Goal: Task Accomplishment & Management: Use online tool/utility

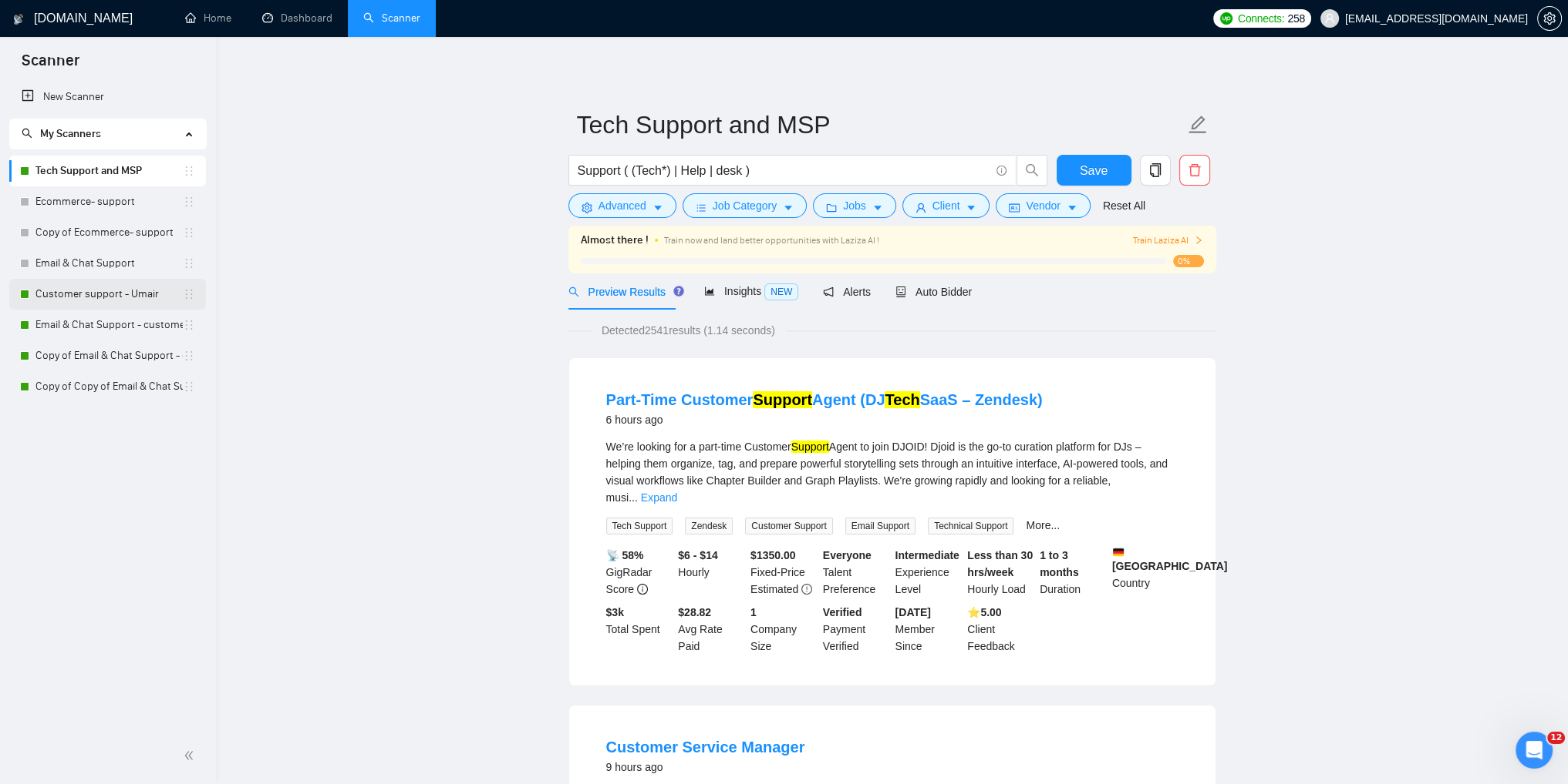
click at [65, 301] on link "Customer support - Umair" at bounding box center [109, 294] width 147 height 31
click at [1093, 177] on span "Save" at bounding box center [1093, 171] width 28 height 20
click at [64, 289] on link "Customer support - Umair" at bounding box center [109, 294] width 147 height 31
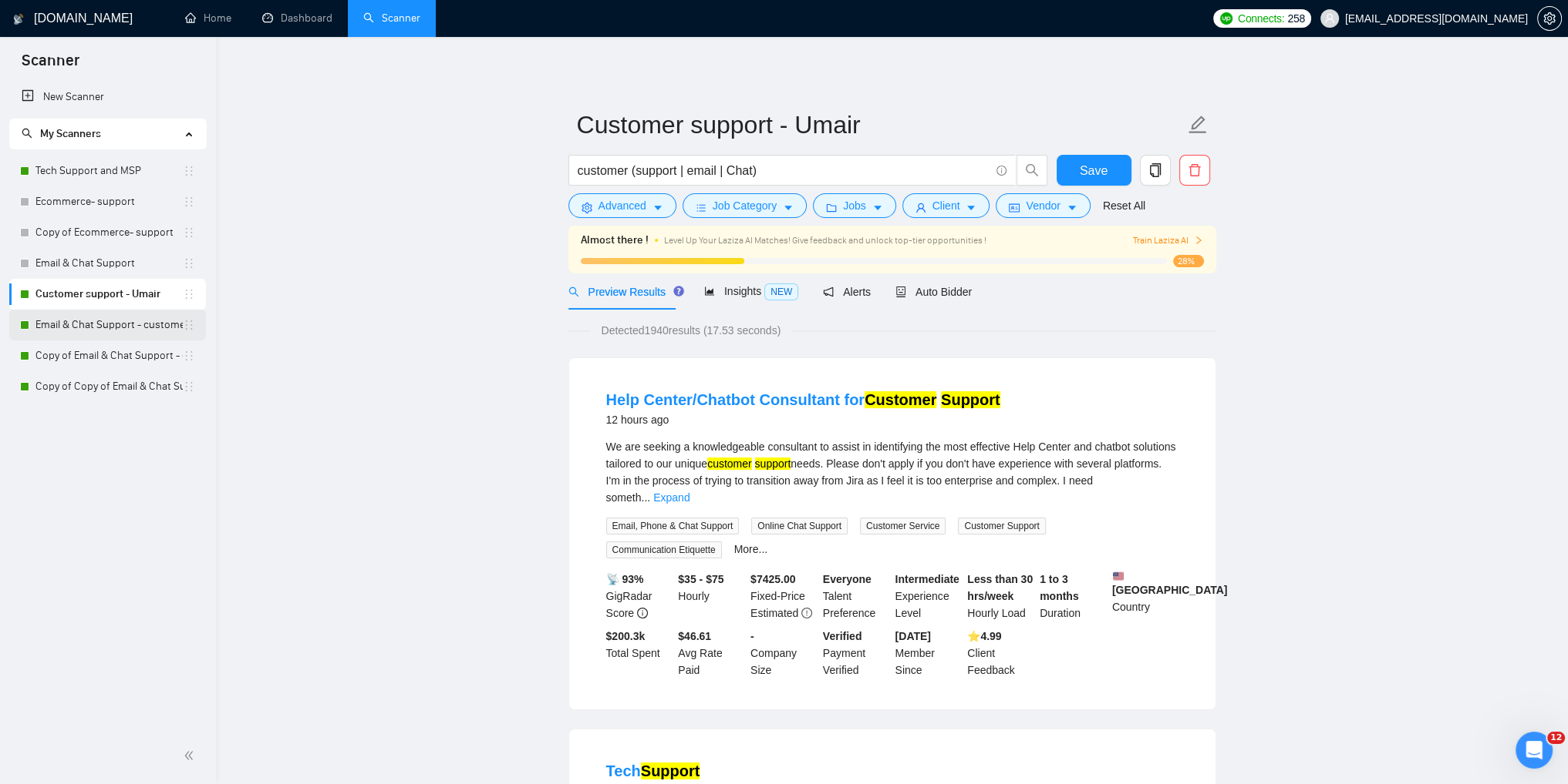
click at [69, 328] on link "Email & Chat Support - customer support S-1" at bounding box center [109, 324] width 147 height 31
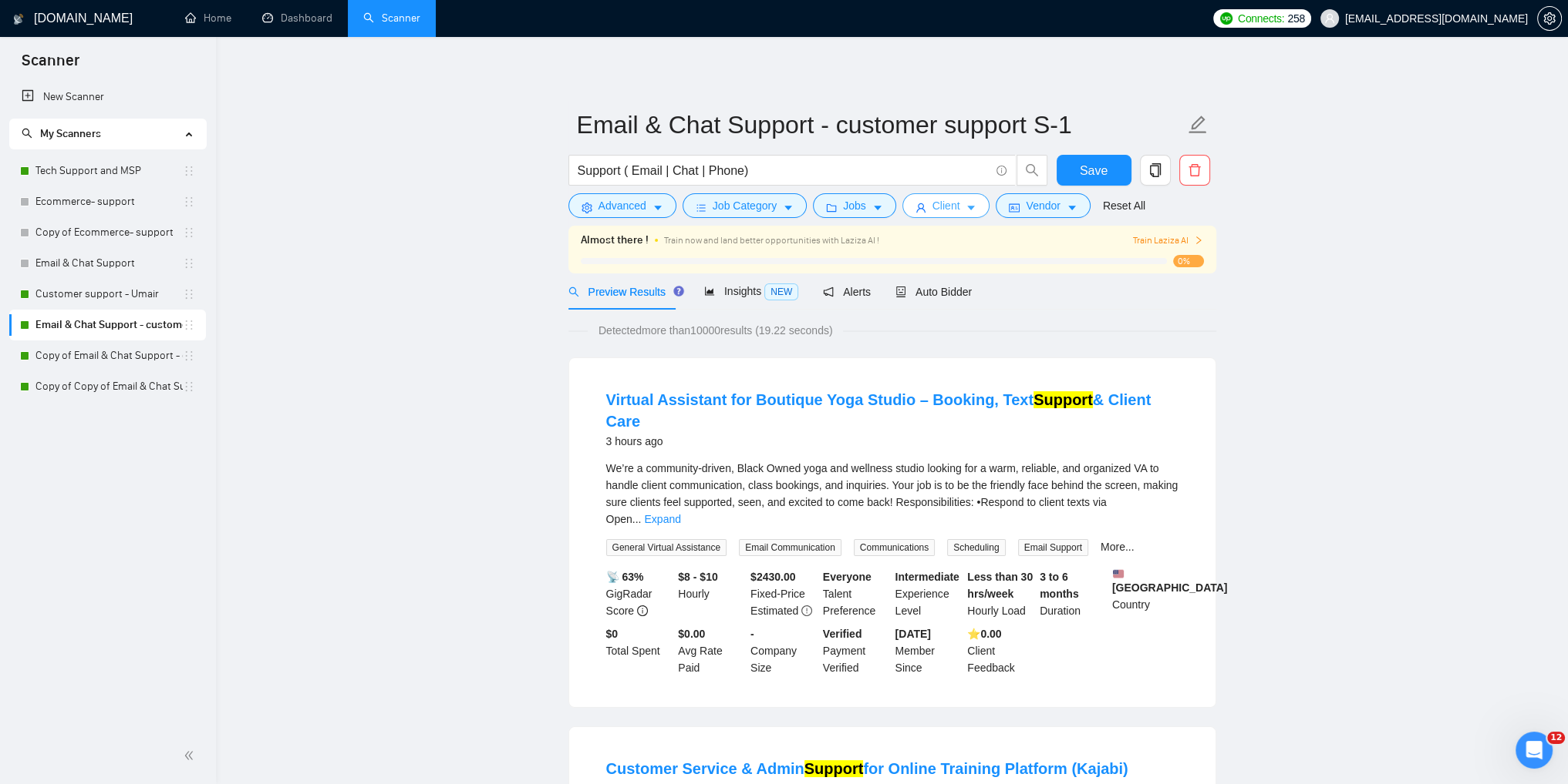
click at [937, 204] on span "Client" at bounding box center [946, 205] width 28 height 17
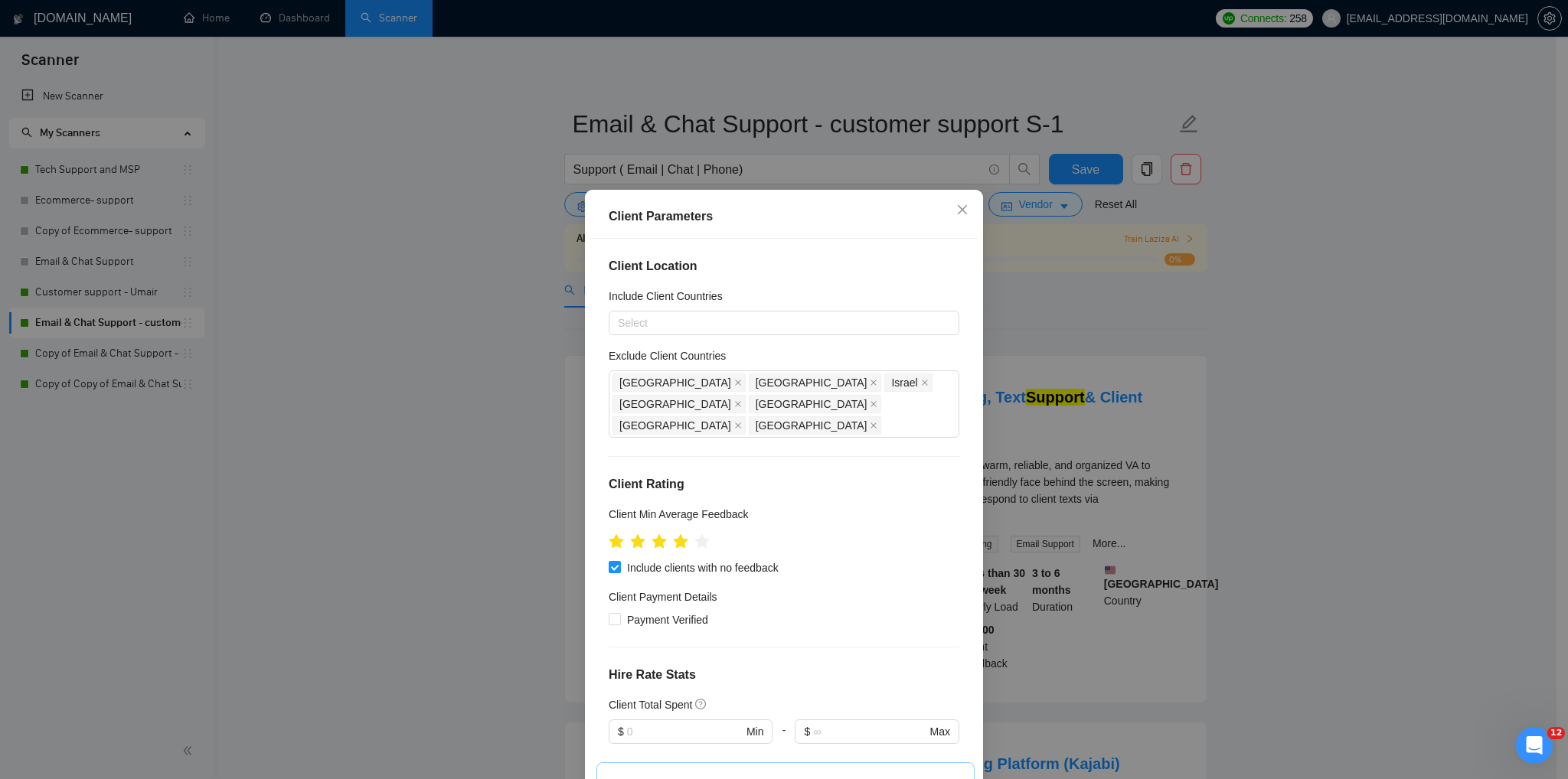
click at [1292, 379] on div "Client Parameters Client Location Include Client Countries Select Exclude Clien…" at bounding box center [784, 389] width 1568 height 779
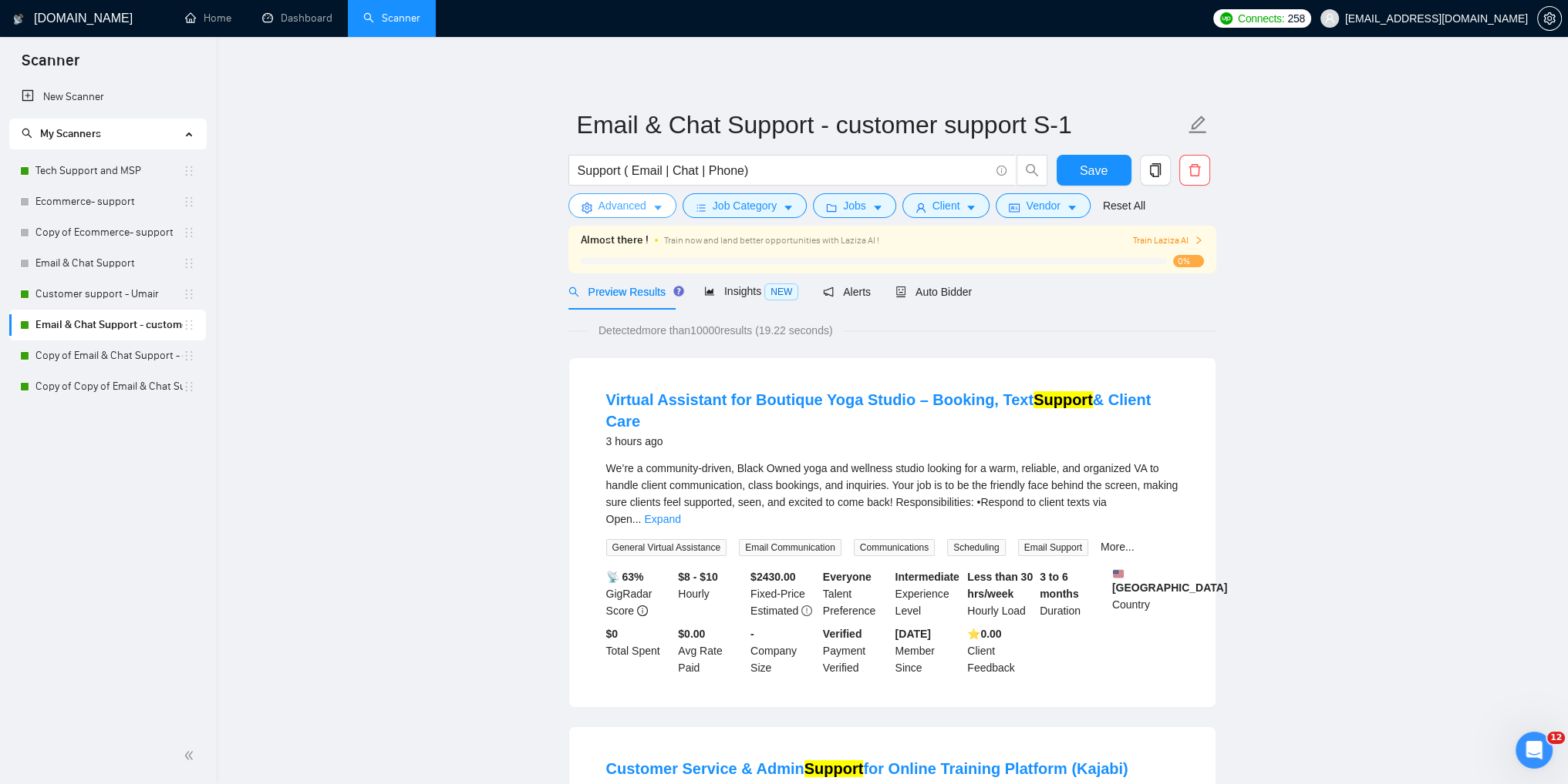
click at [643, 204] on span "Advanced" at bounding box center [622, 205] width 47 height 17
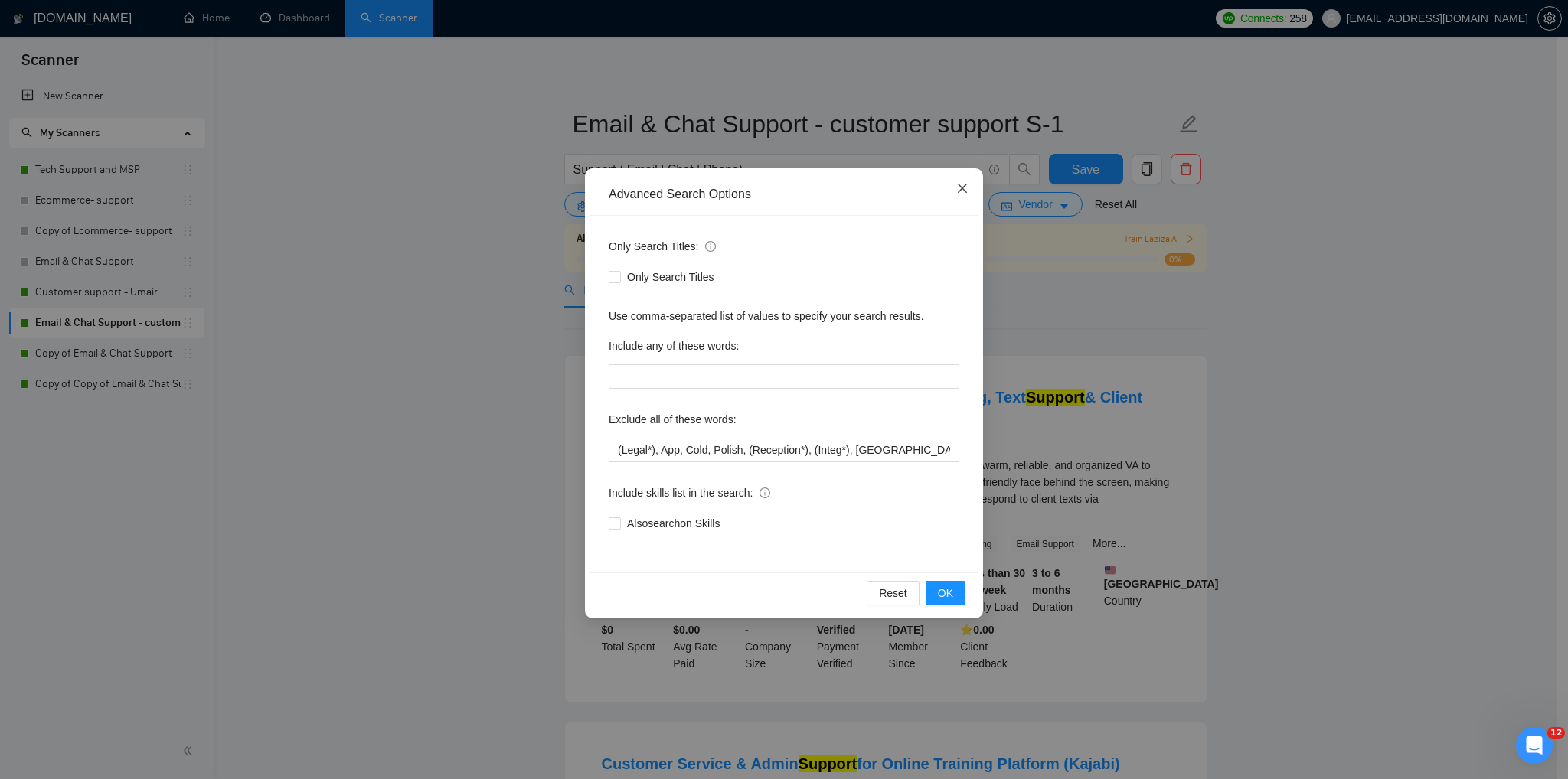
click at [964, 191] on icon "close" at bounding box center [962, 188] width 9 height 9
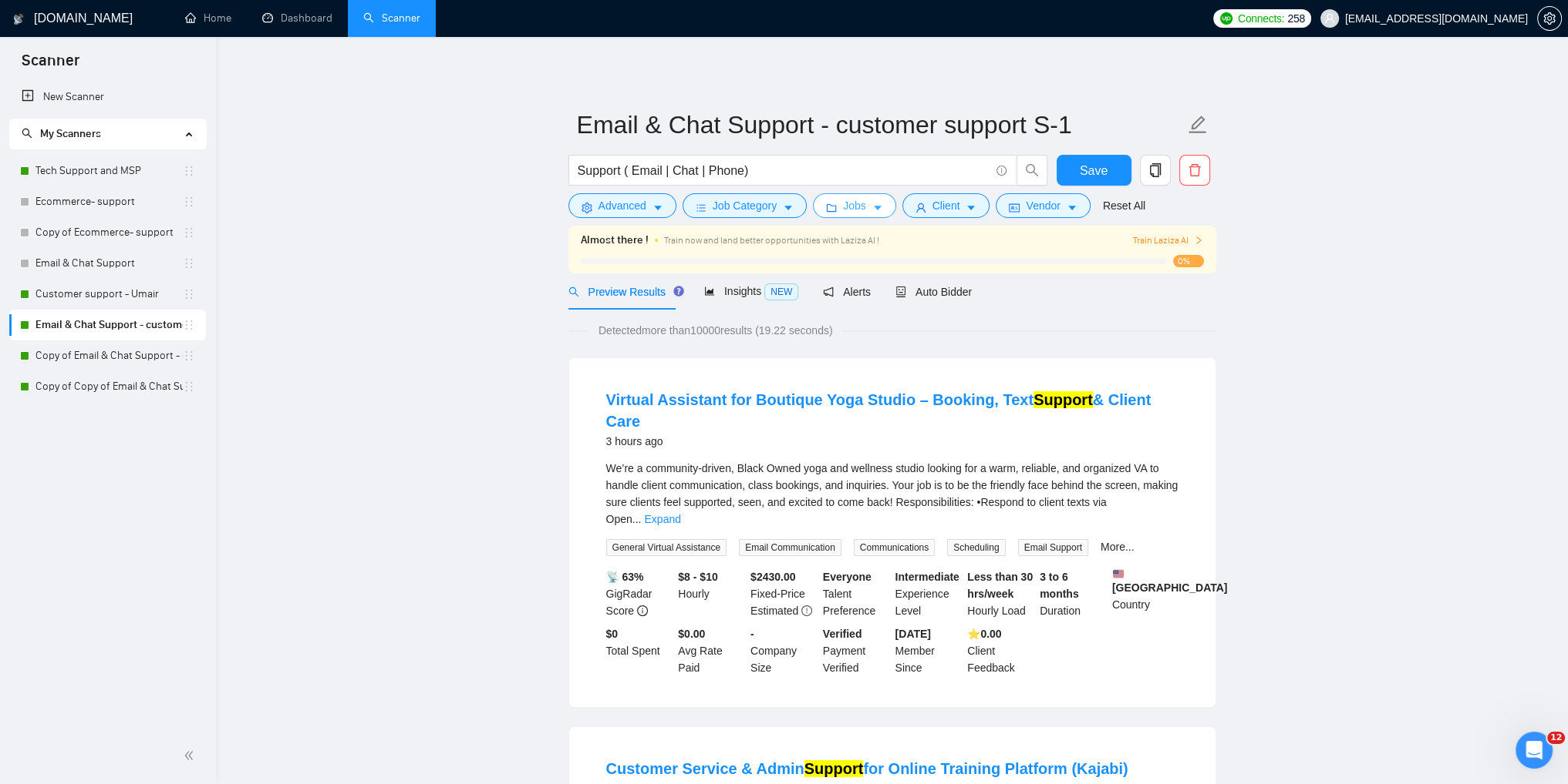
click at [843, 211] on span "Jobs" at bounding box center [854, 205] width 23 height 17
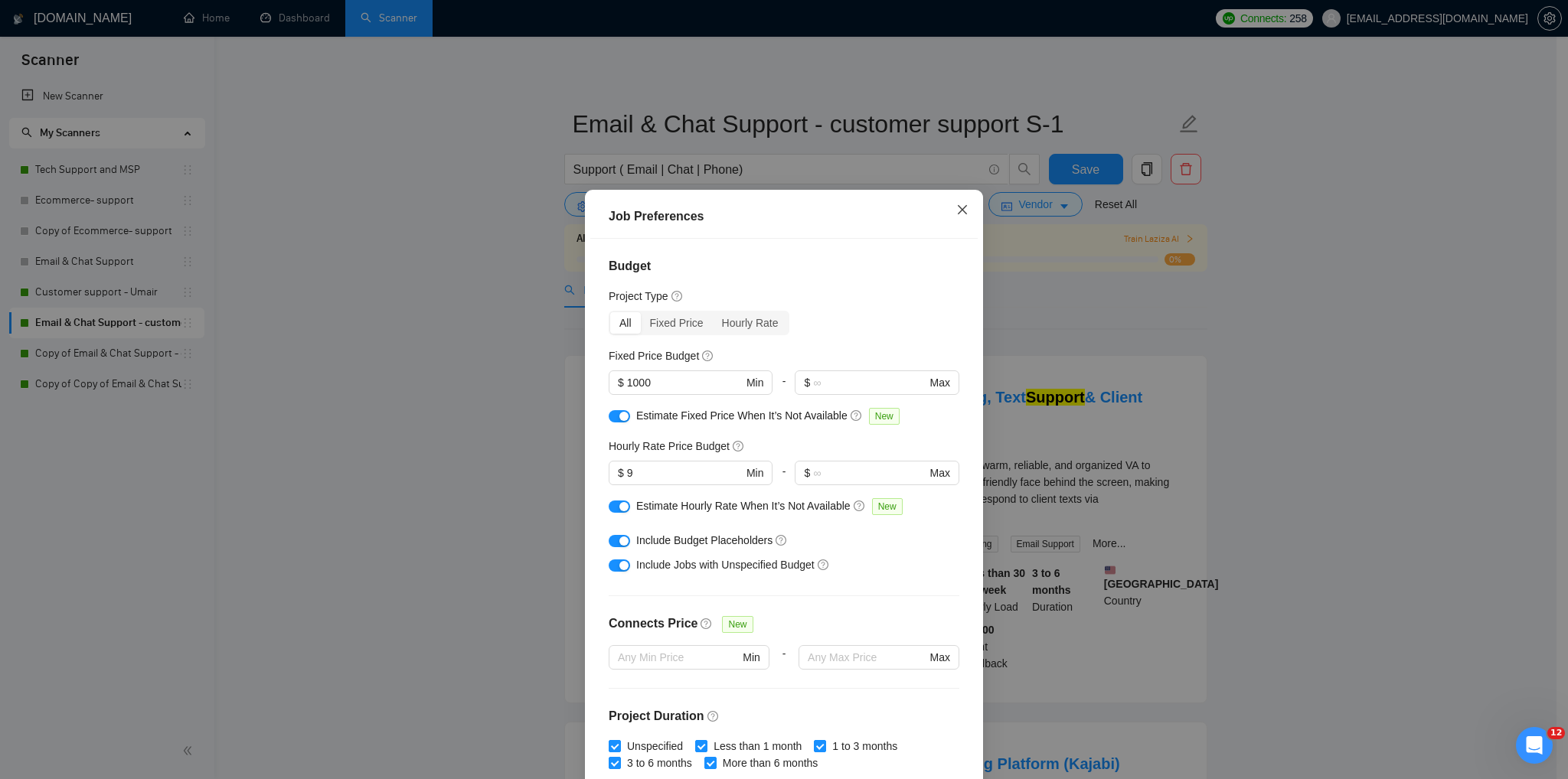
click at [958, 214] on icon "close" at bounding box center [962, 209] width 9 height 9
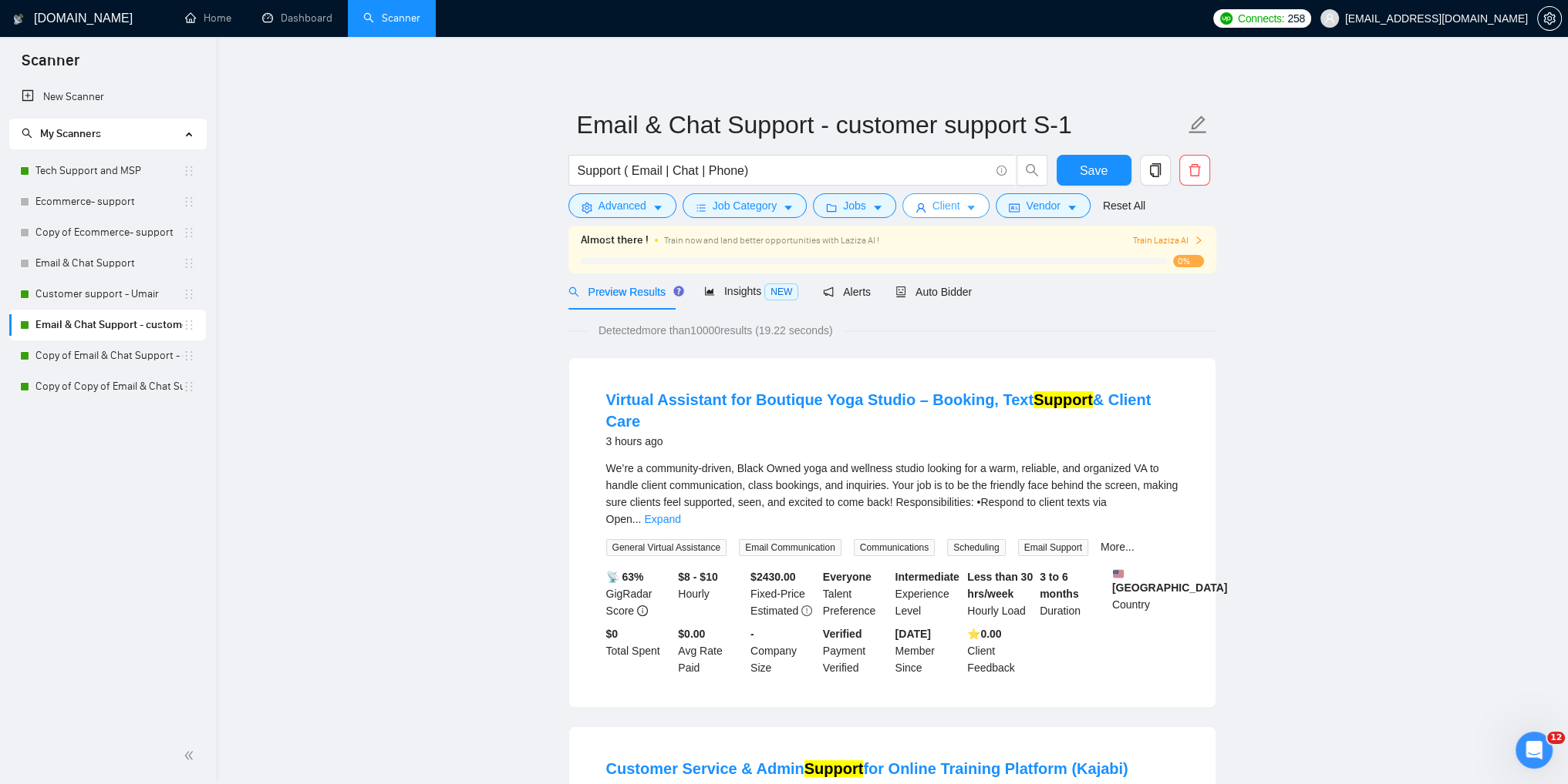
click at [941, 210] on span "Client" at bounding box center [946, 205] width 28 height 17
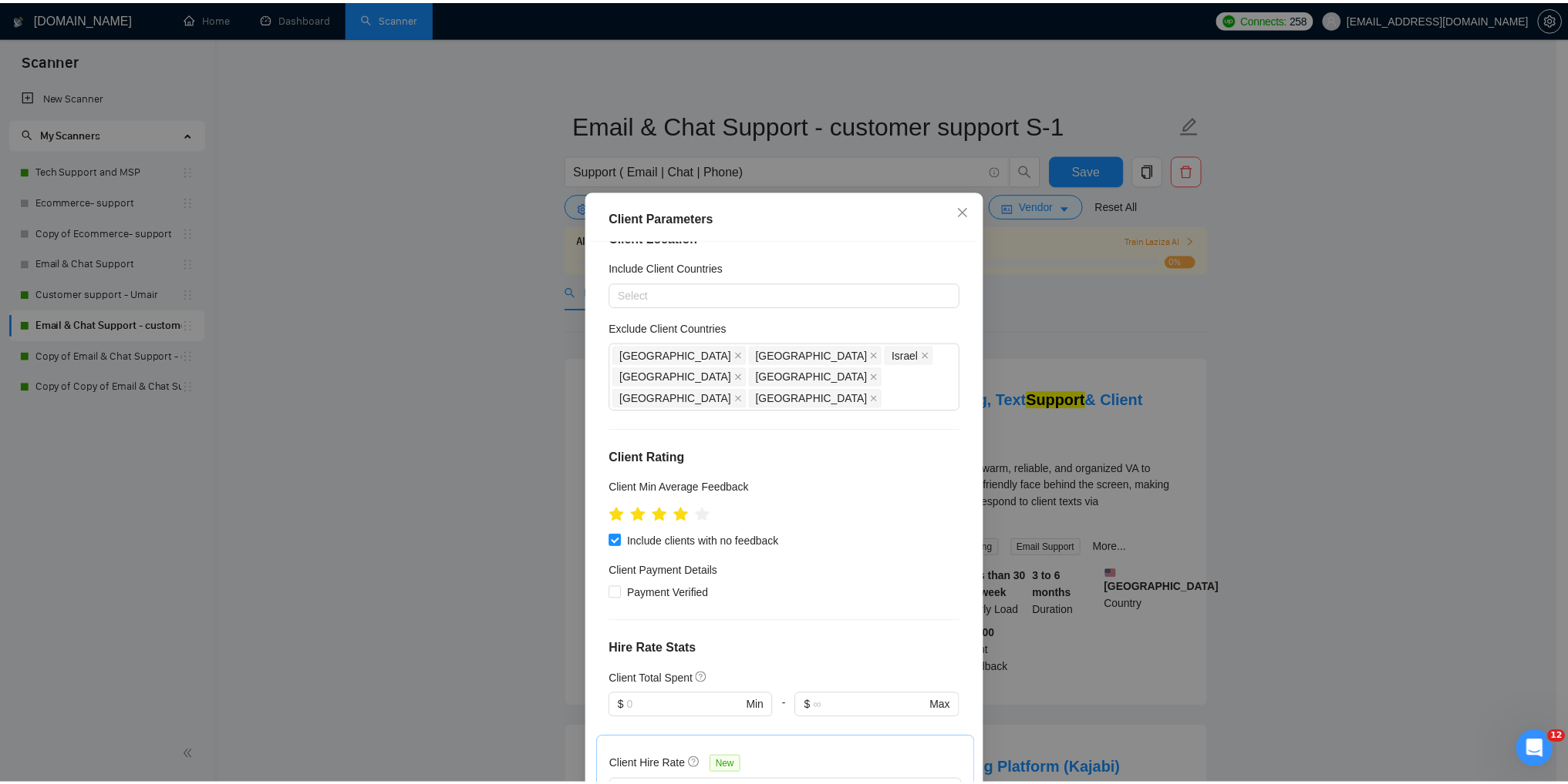
scroll to position [28, 0]
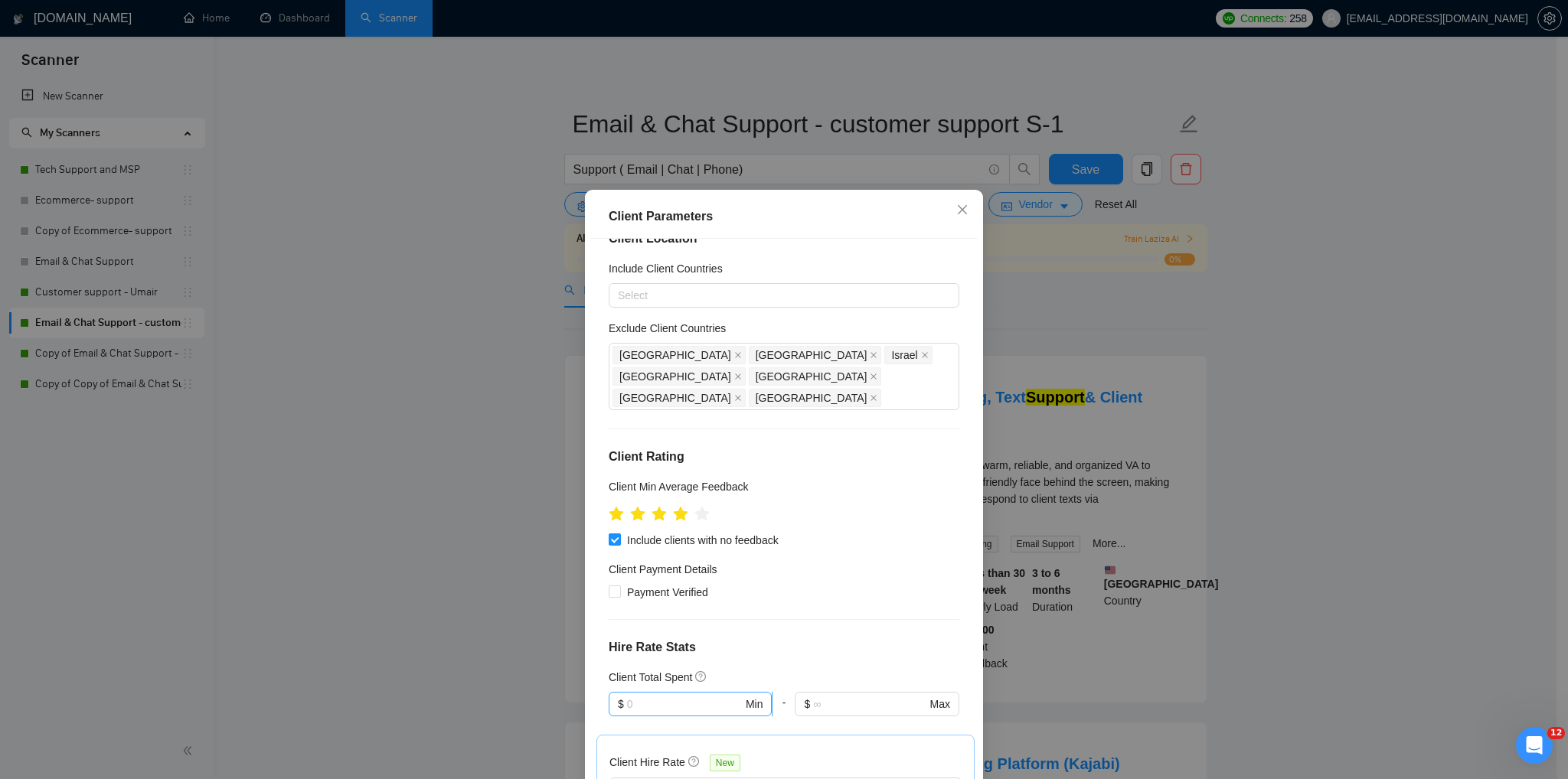
click at [634, 696] on input "text" at bounding box center [685, 704] width 116 height 17
type input "500"
click at [1337, 594] on div "Client Parameters Client Location Include Client Countries Select Exclude Clien…" at bounding box center [784, 389] width 1568 height 779
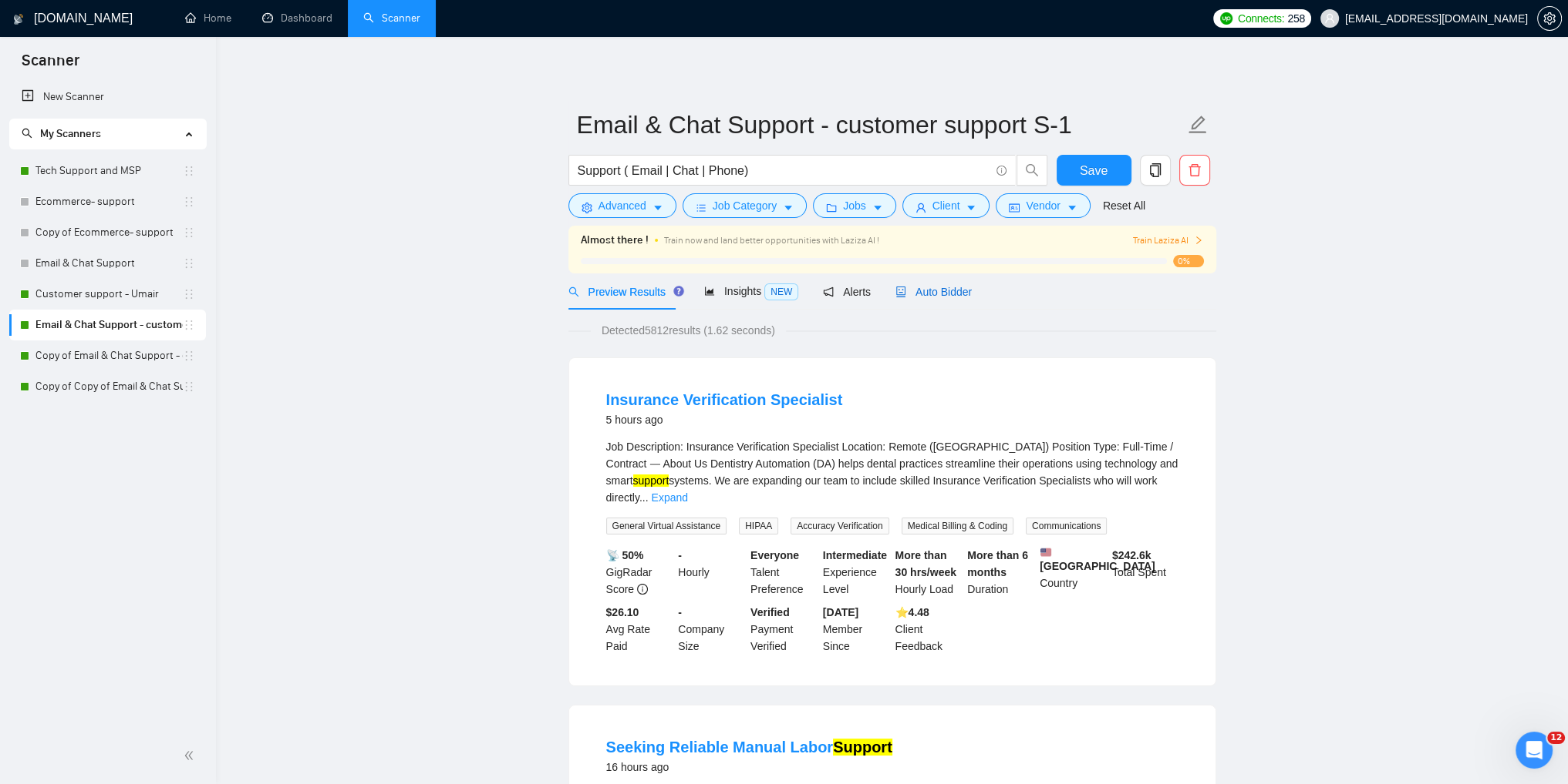
click at [900, 295] on span "Auto Bidder" at bounding box center [933, 292] width 76 height 13
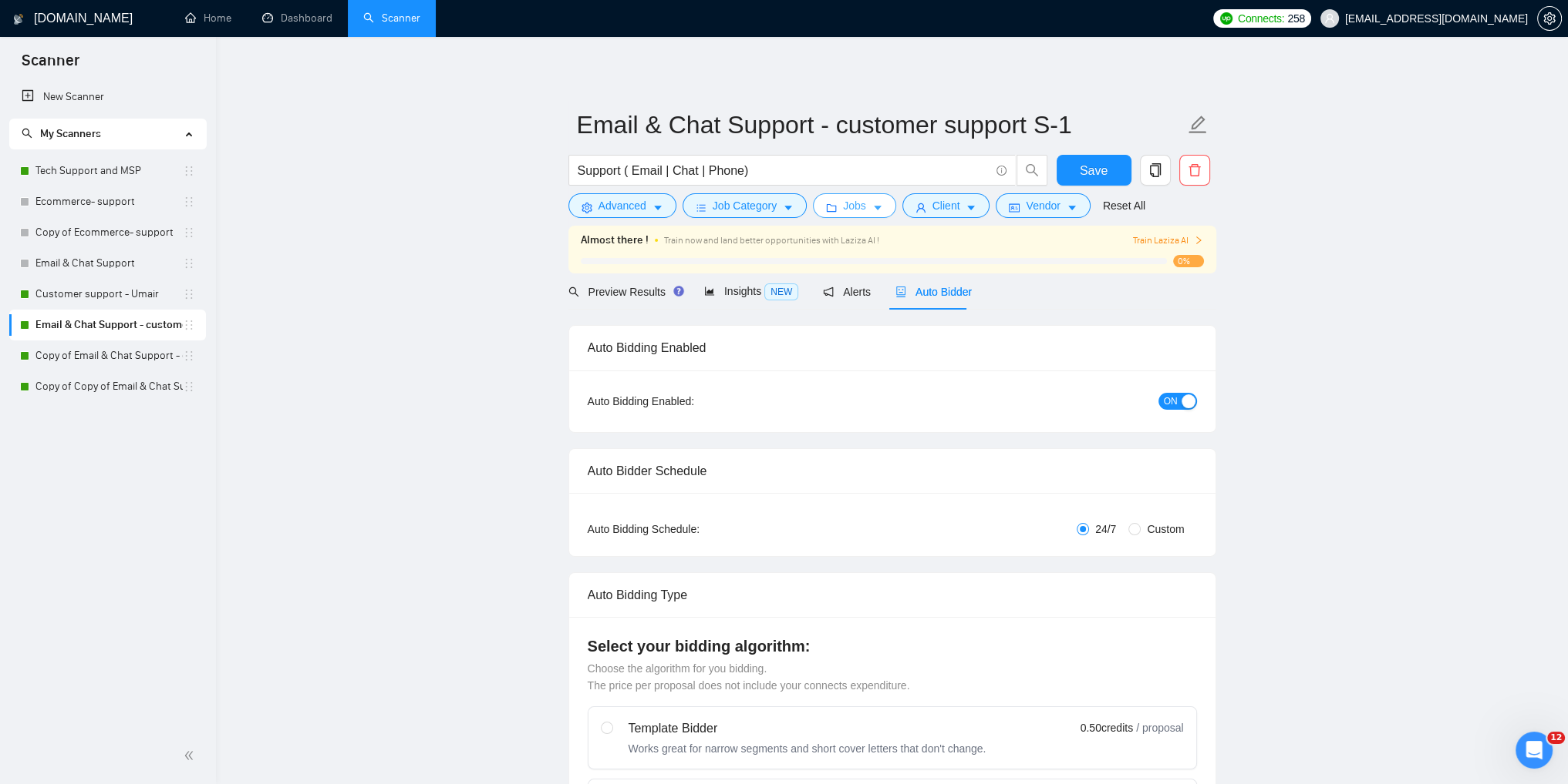
click at [849, 210] on span "Jobs" at bounding box center [854, 205] width 23 height 17
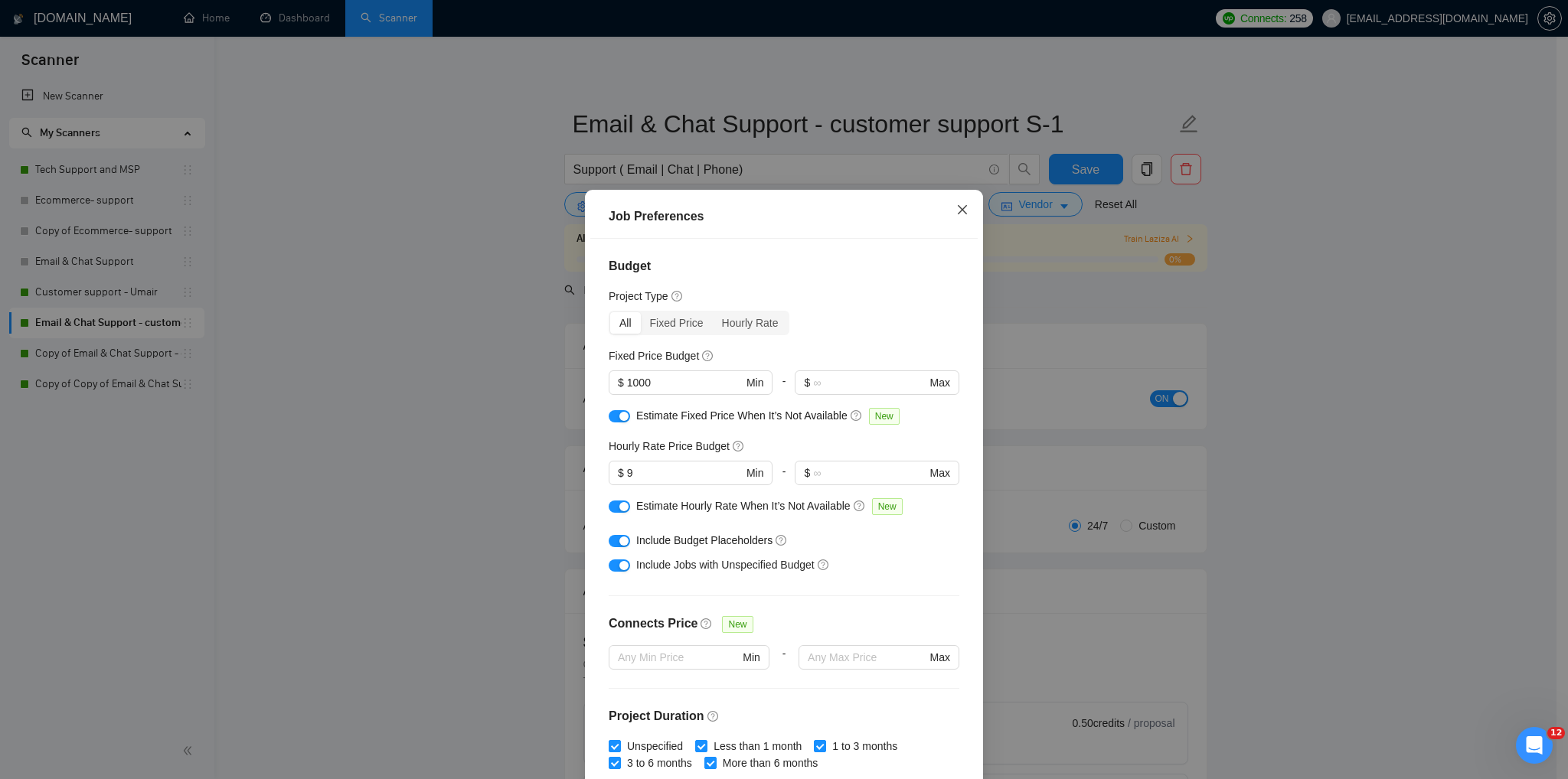
click at [956, 214] on icon "close" at bounding box center [962, 210] width 13 height 13
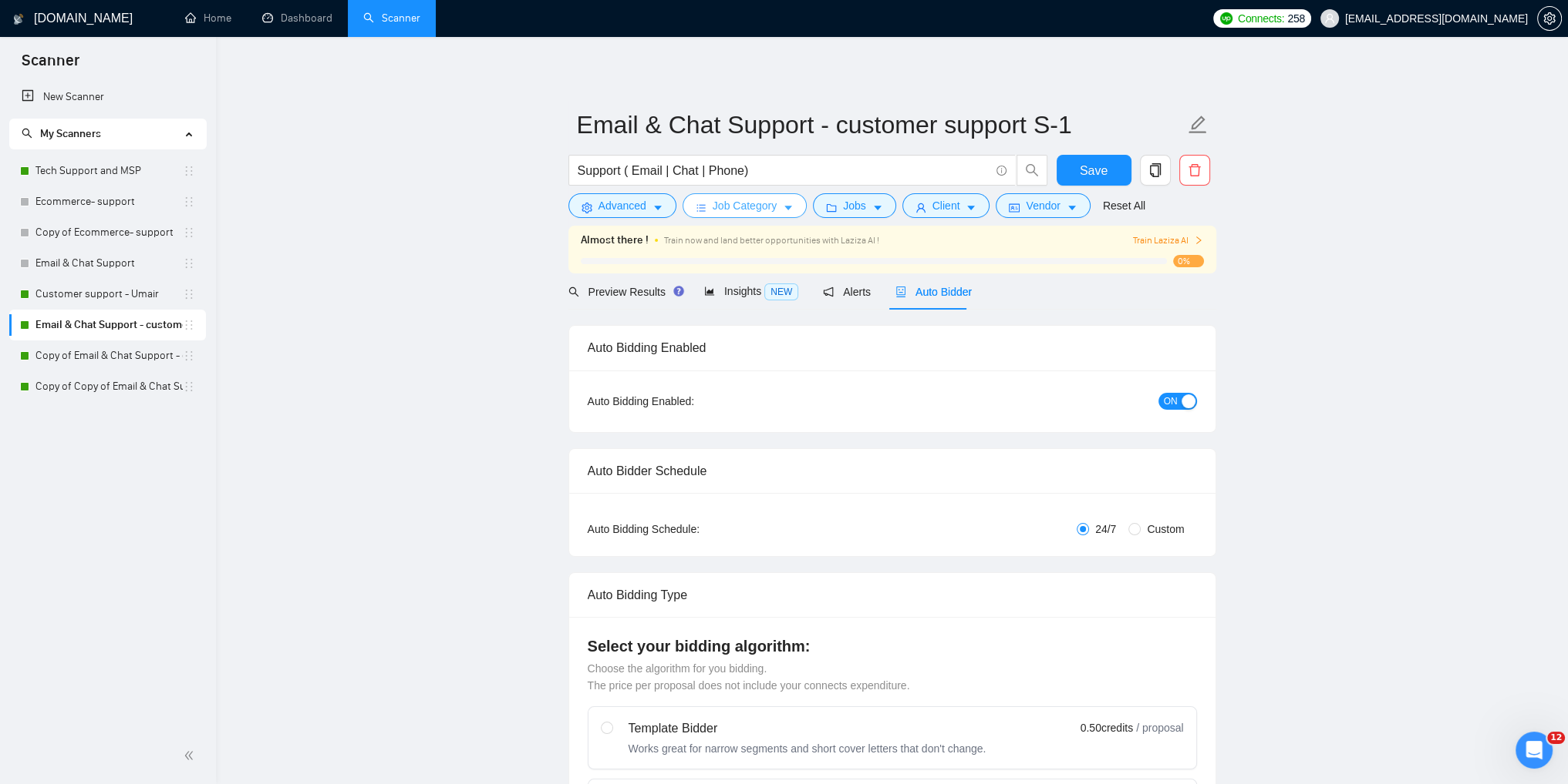
click at [749, 207] on span "Job Category" at bounding box center [744, 205] width 64 height 17
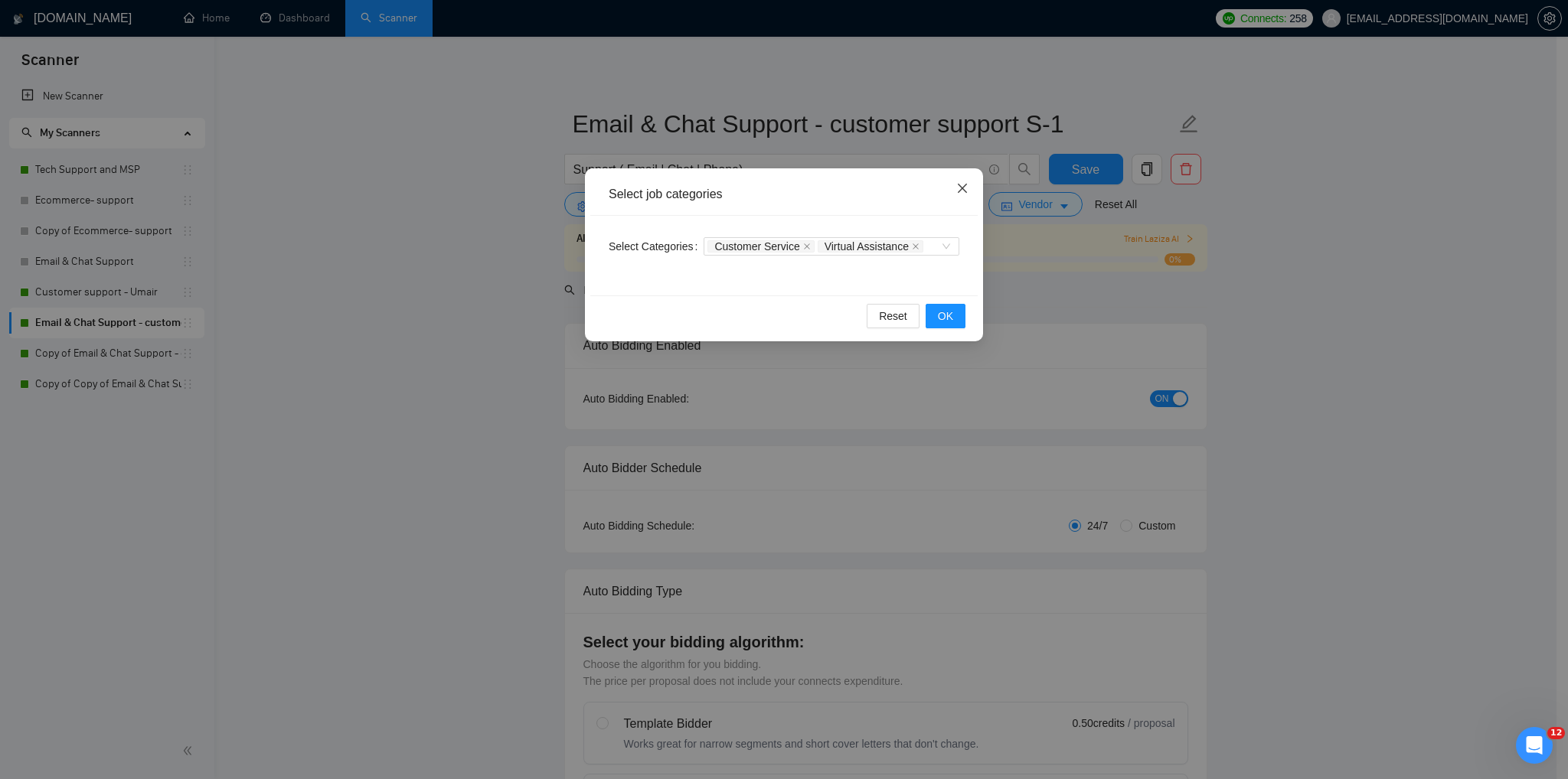
click at [964, 193] on icon "close" at bounding box center [962, 188] width 13 height 13
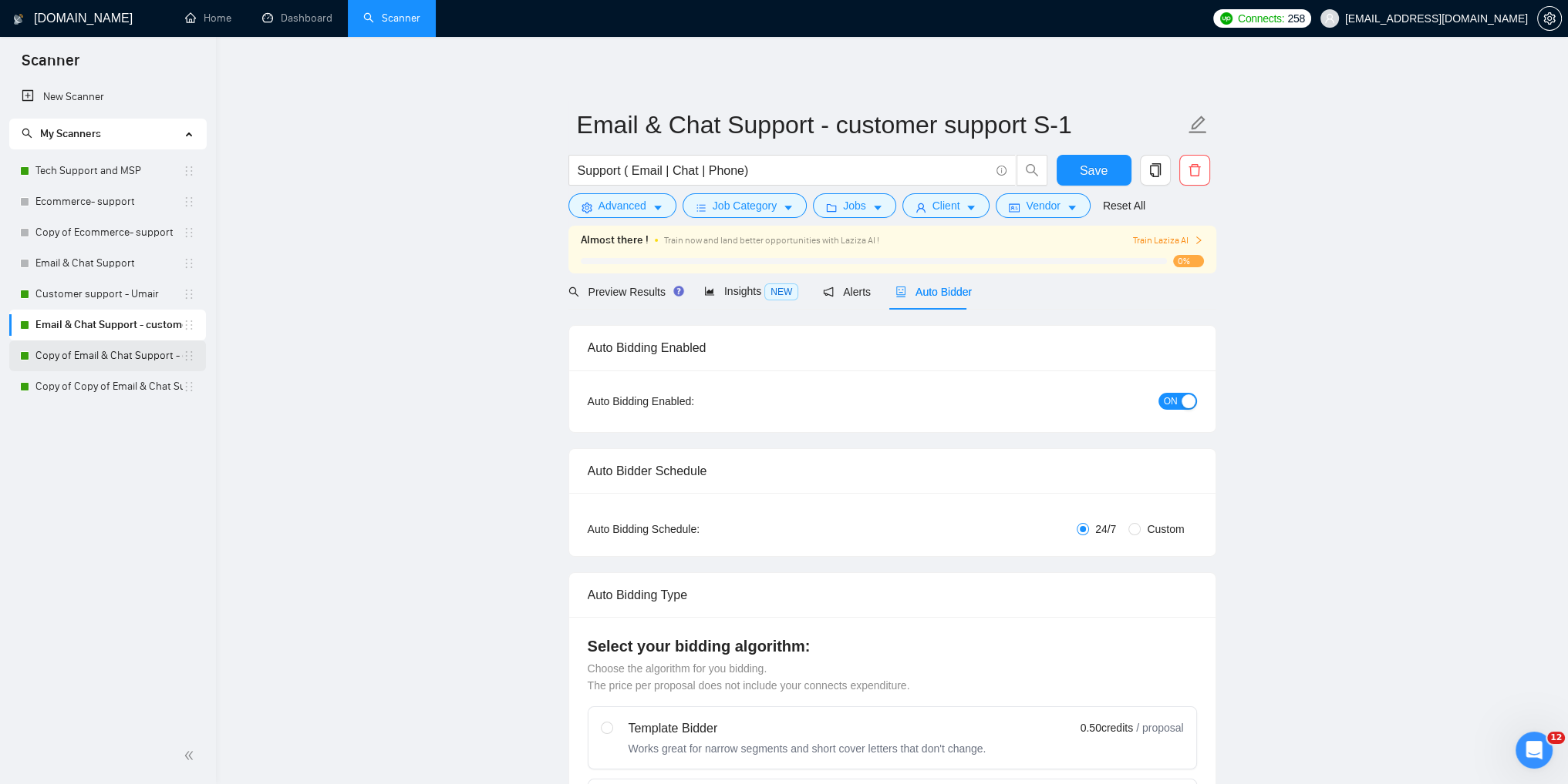
click at [55, 358] on link "Copy of Email & Chat Support - customer support S-1" at bounding box center [109, 355] width 147 height 31
click at [1091, 172] on span "Save" at bounding box center [1093, 171] width 28 height 20
click at [76, 354] on link "Copy of Email & Chat Support - customer support S-1" at bounding box center [109, 355] width 147 height 31
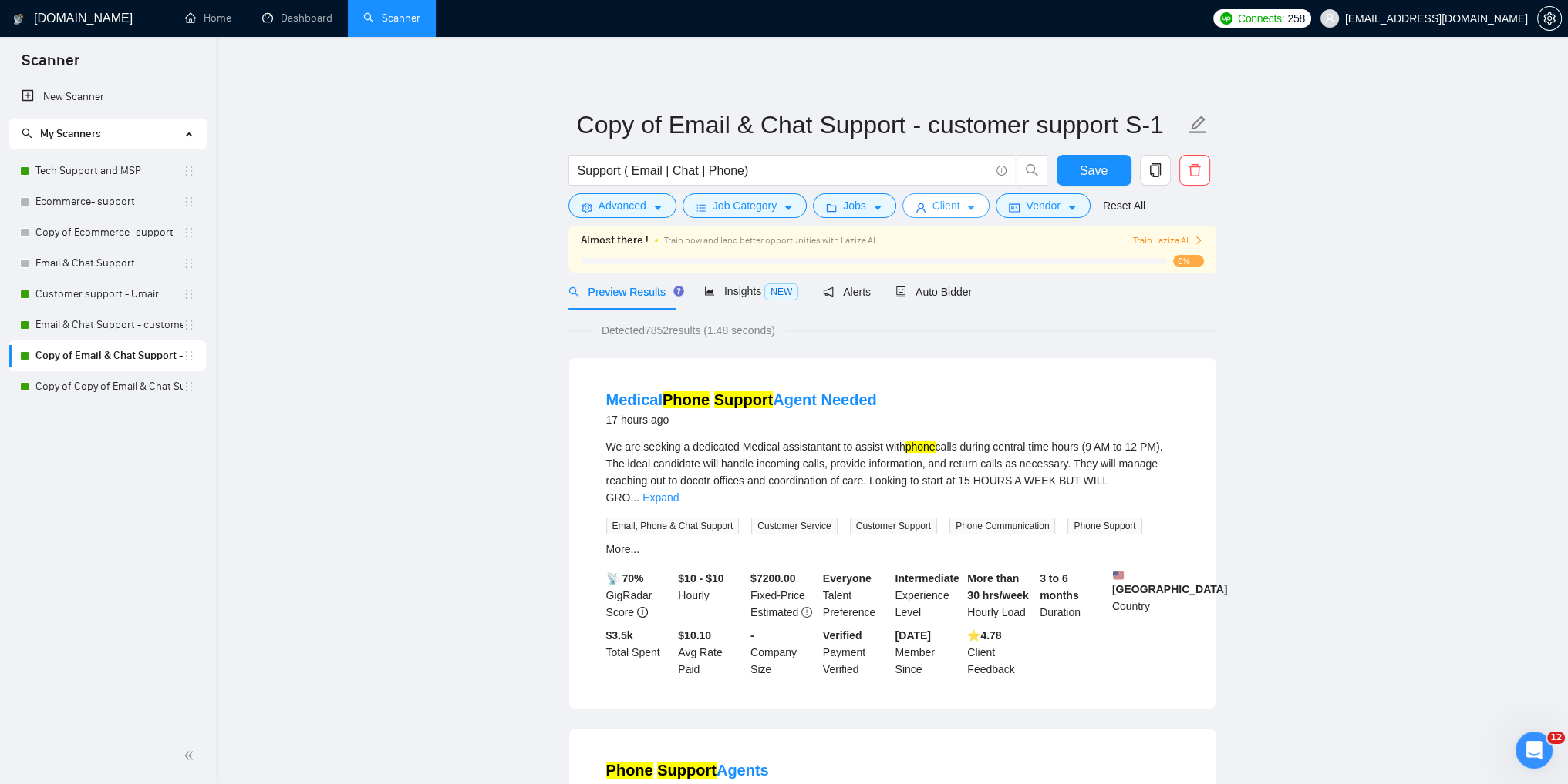
click at [923, 203] on button "Client" at bounding box center [945, 205] width 88 height 25
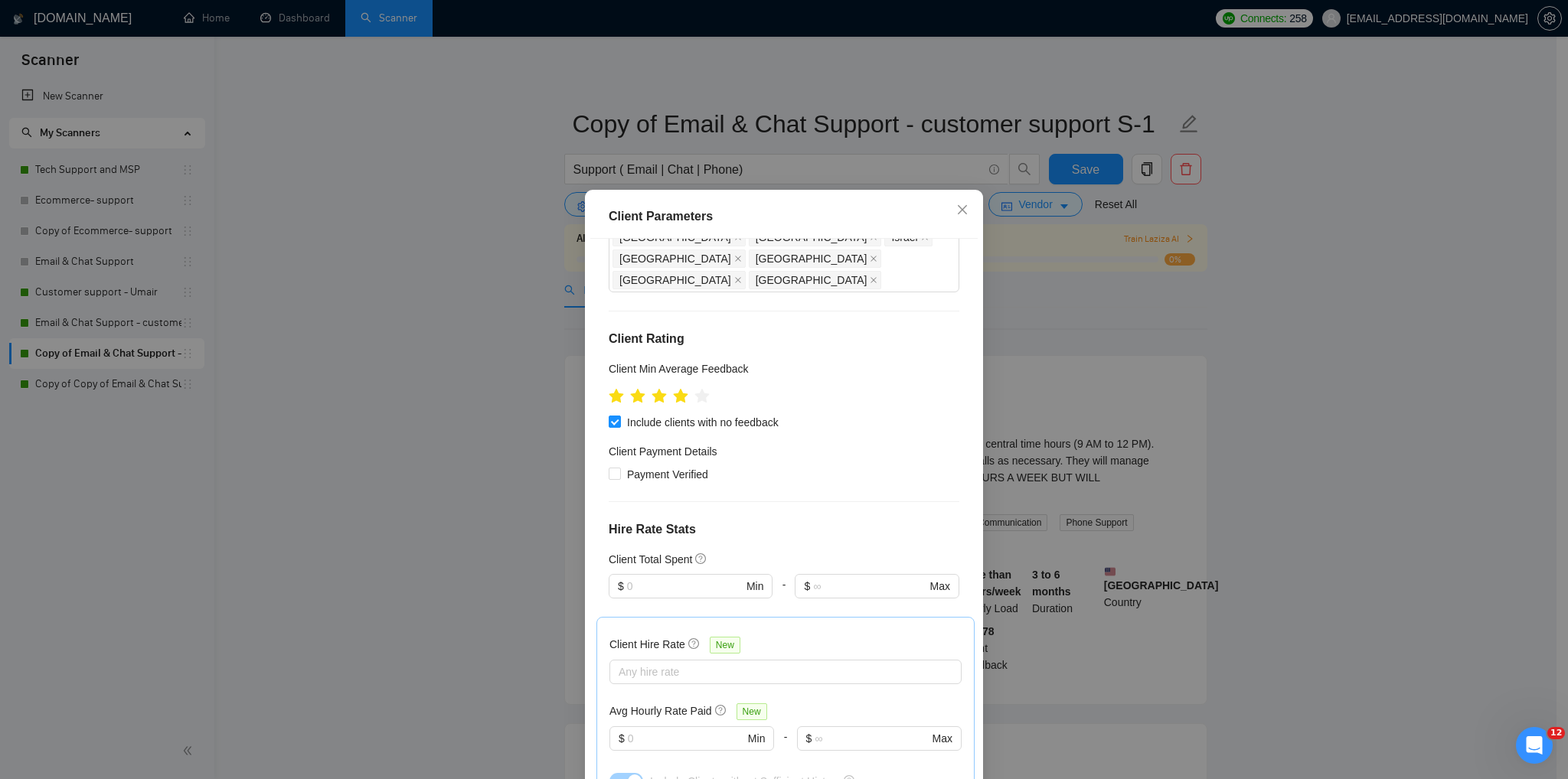
scroll to position [180, 0]
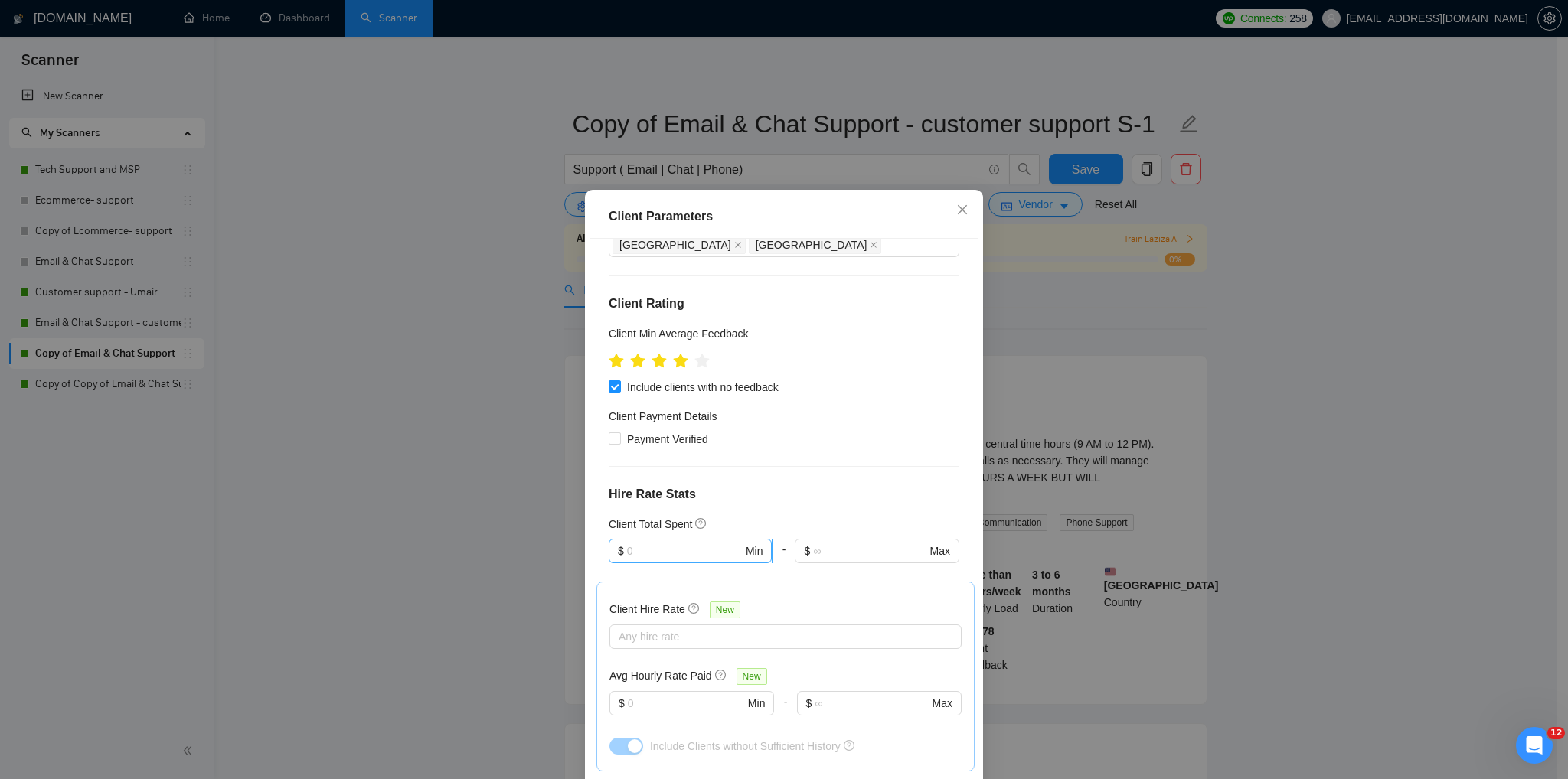
click at [647, 543] on input "text" at bounding box center [685, 551] width 116 height 17
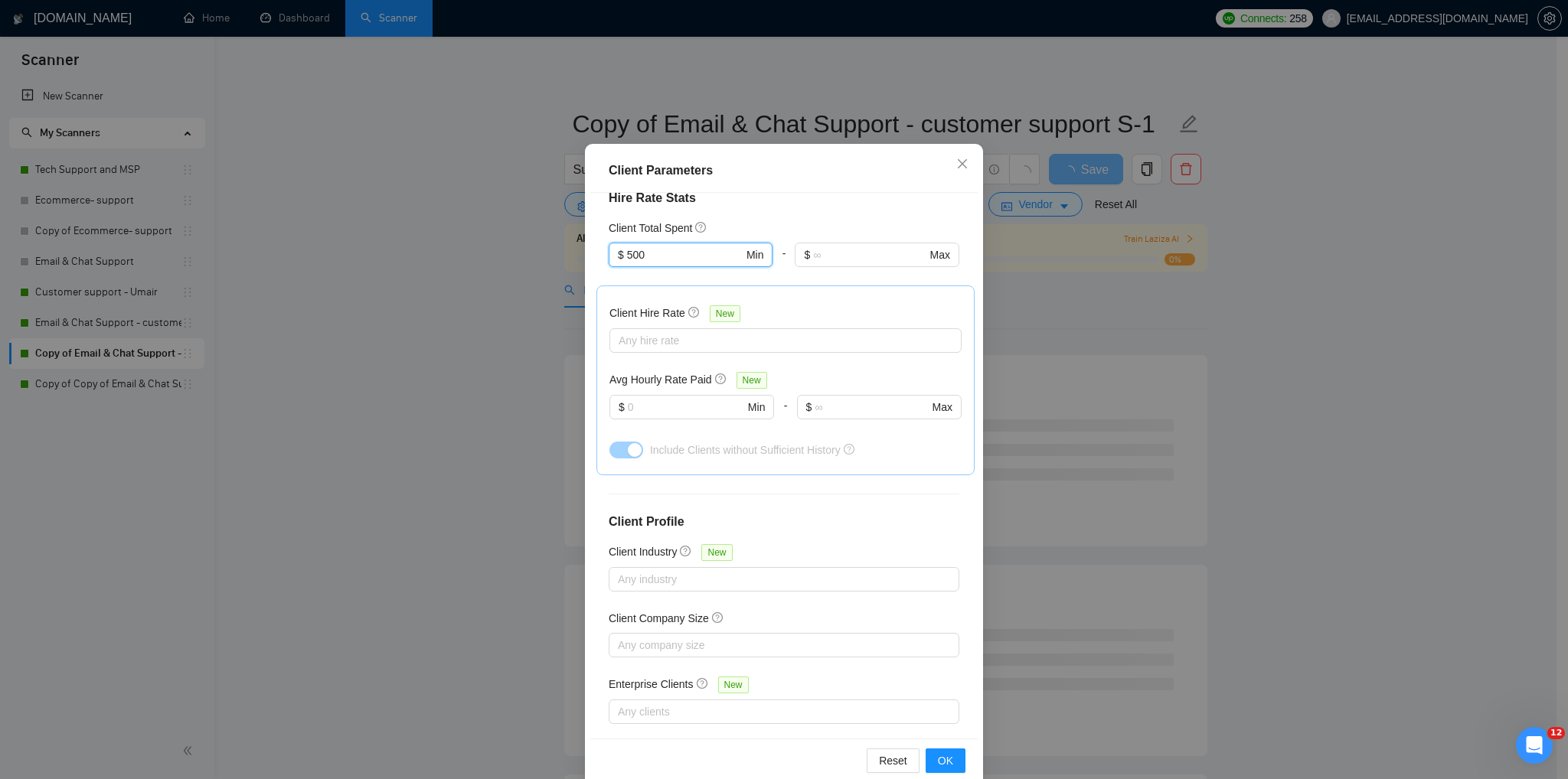
scroll to position [72, 0]
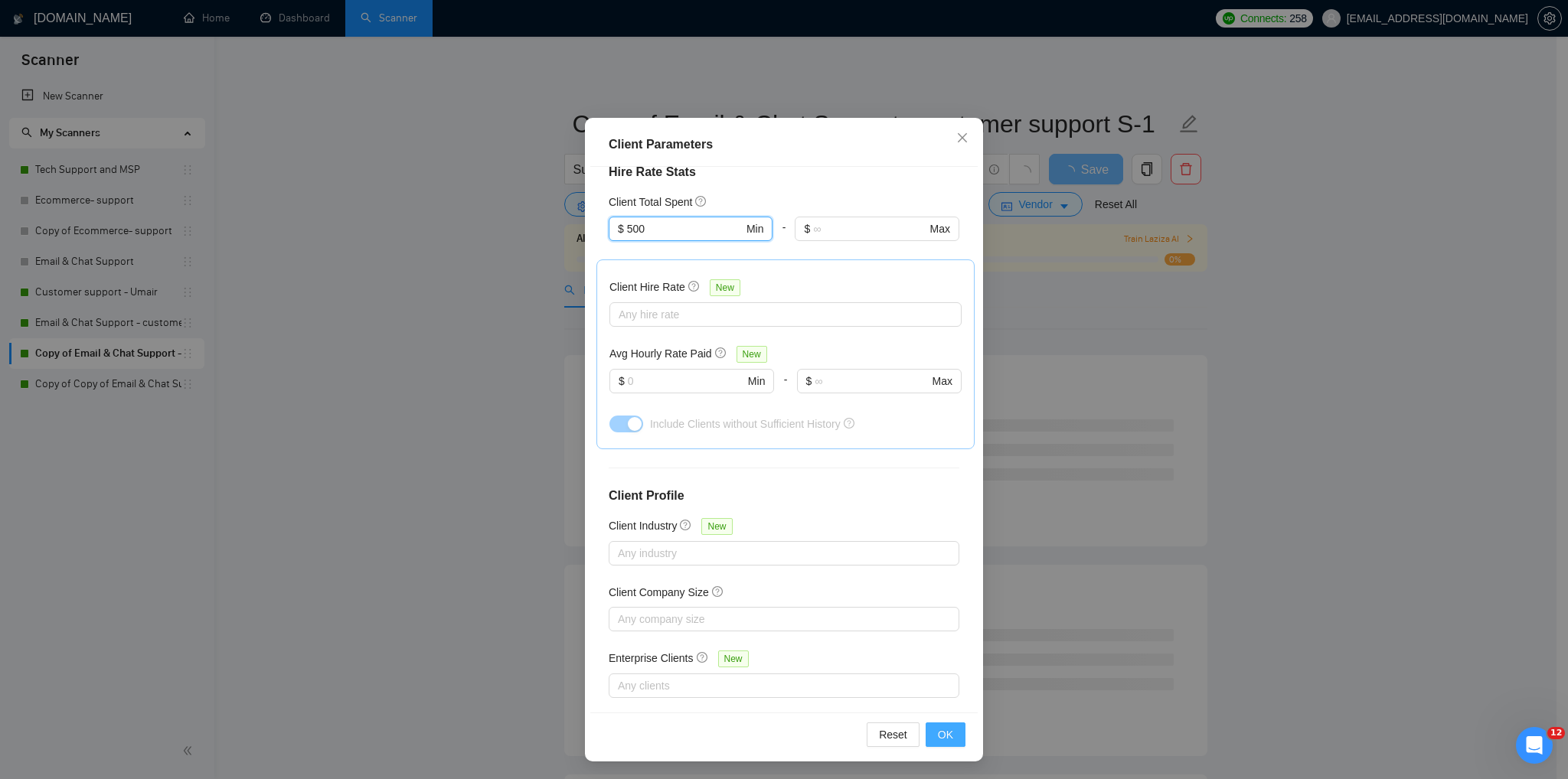
type input "500"
click at [931, 737] on button "OK" at bounding box center [946, 735] width 40 height 24
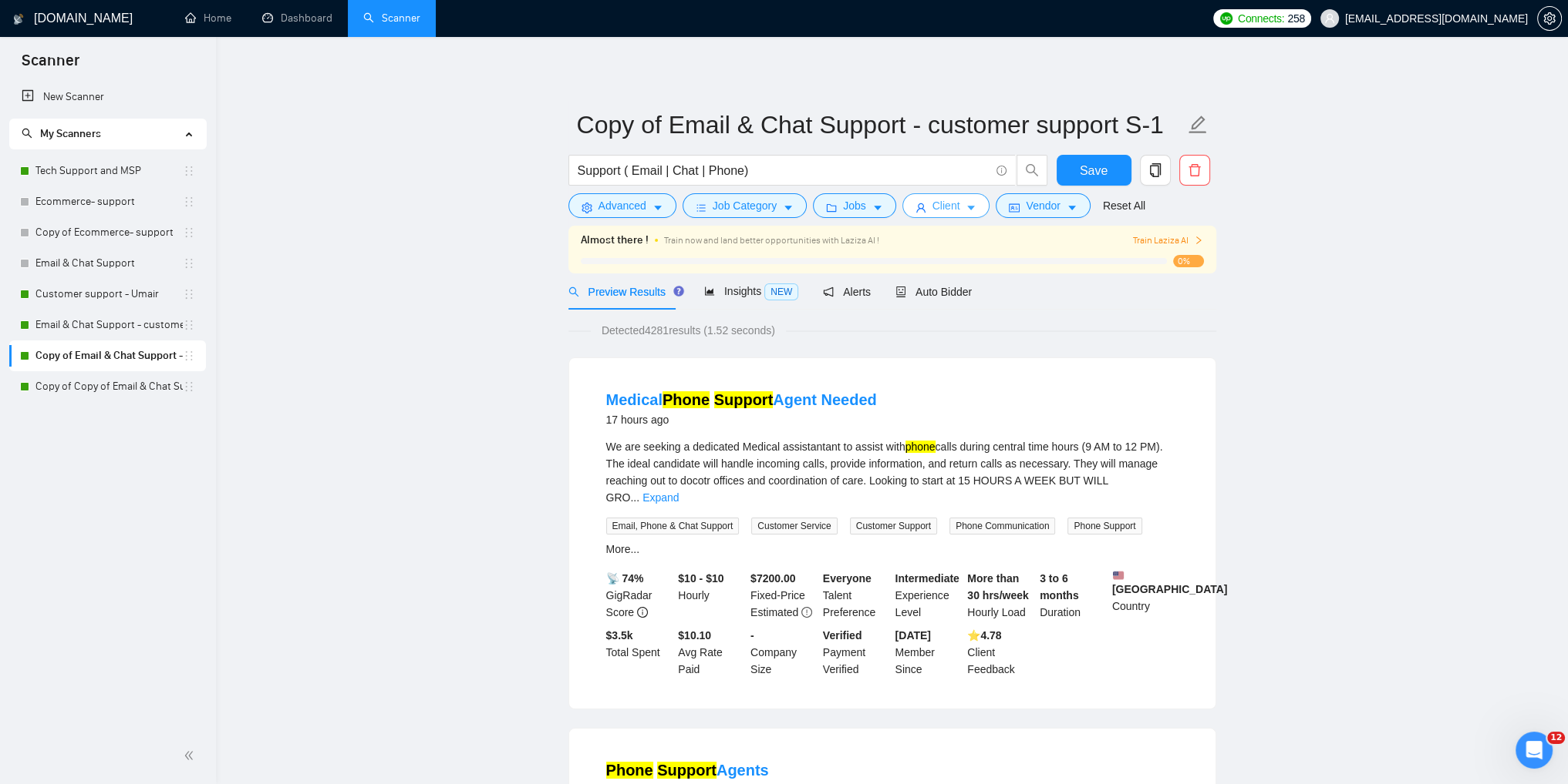
click at [934, 206] on span "Client" at bounding box center [946, 205] width 28 height 17
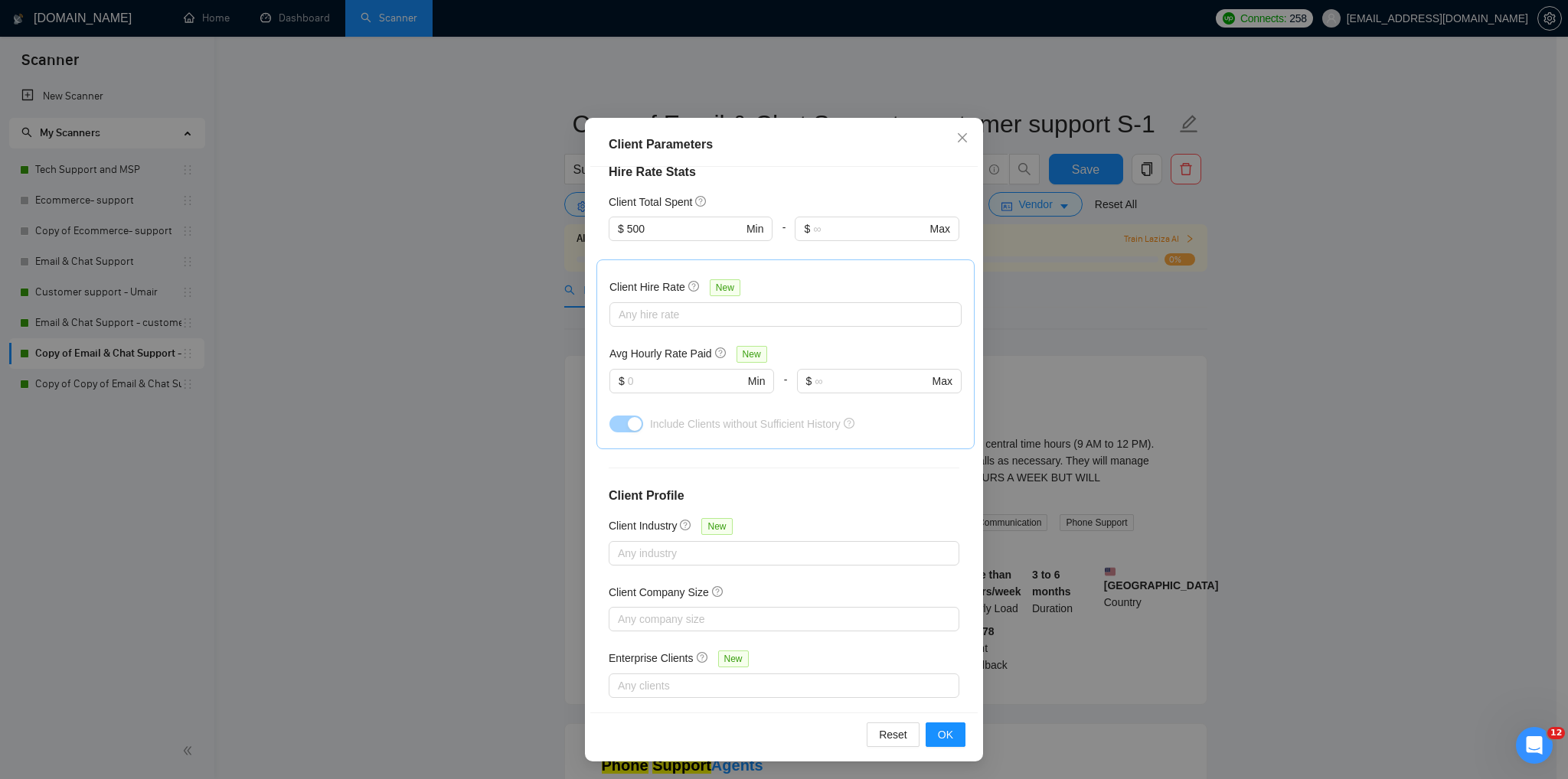
scroll to position [48, 0]
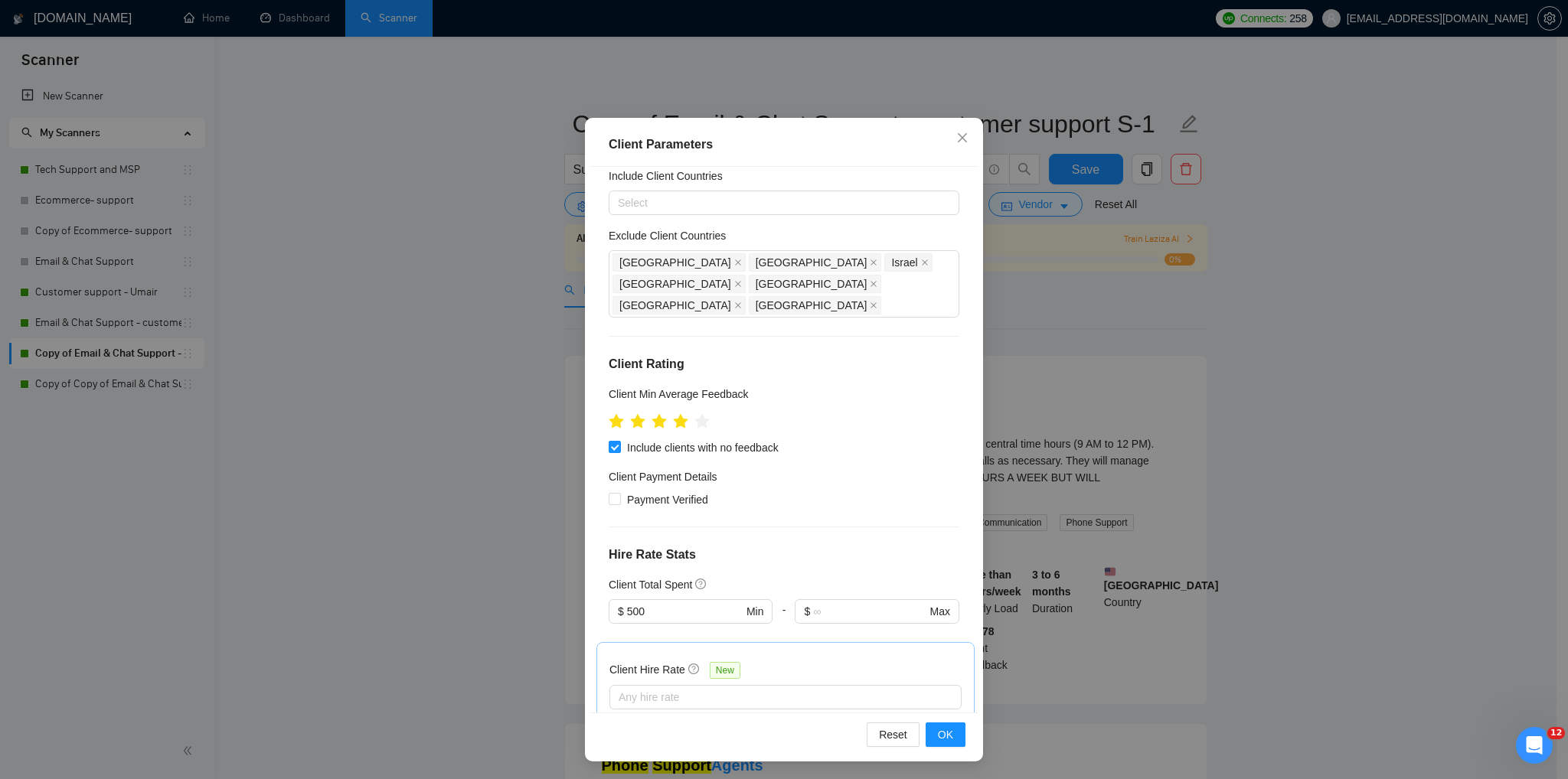
click at [1308, 488] on div "Client Parameters Client Location Include Client Countries Select Exclude Clien…" at bounding box center [784, 389] width 1568 height 779
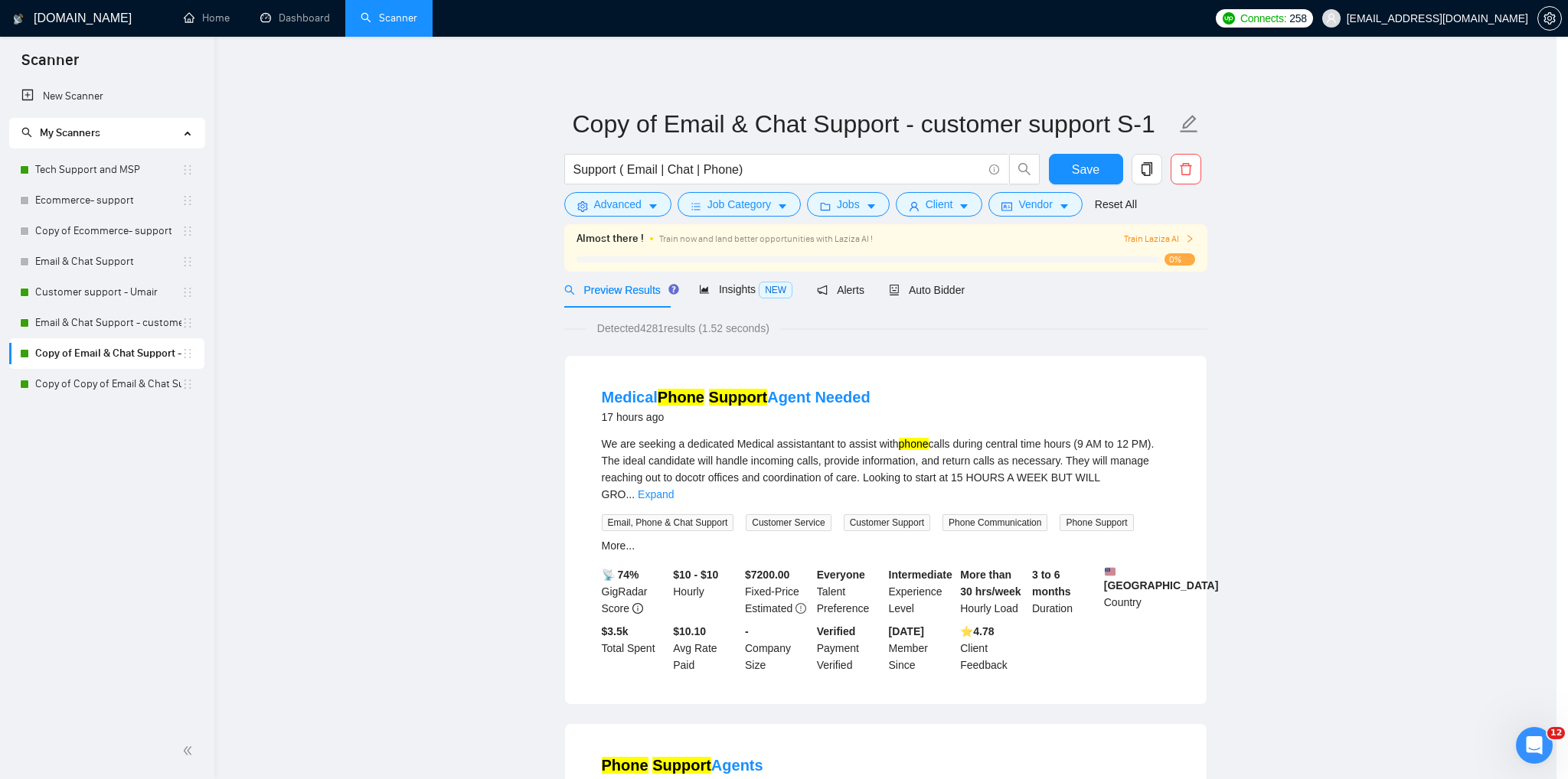
scroll to position [0, 0]
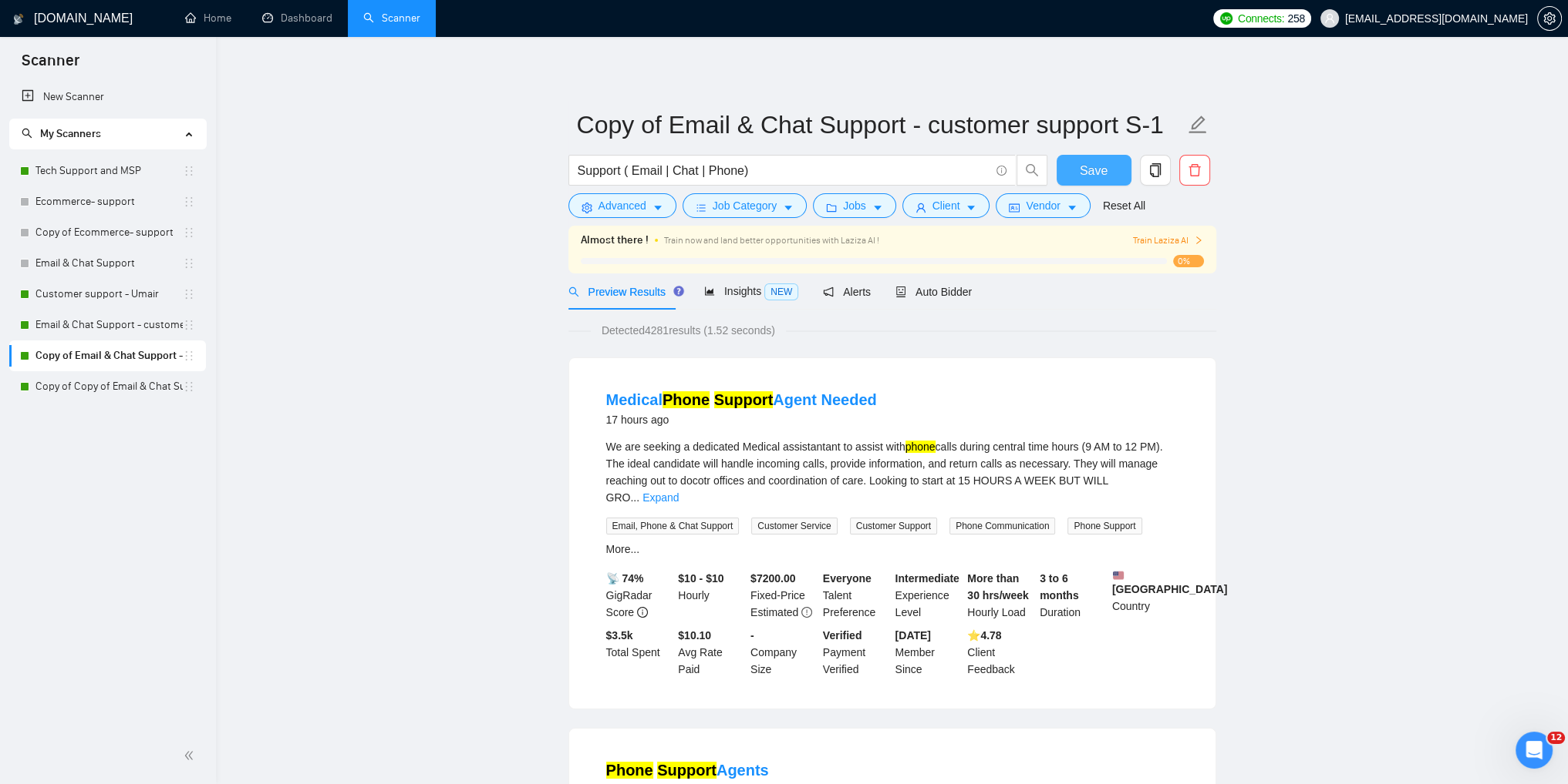
click at [1092, 177] on span "Save" at bounding box center [1093, 171] width 28 height 20
click at [76, 386] on link "Copy of Copy of Email & Chat Support - customer support S-1" at bounding box center [109, 387] width 147 height 31
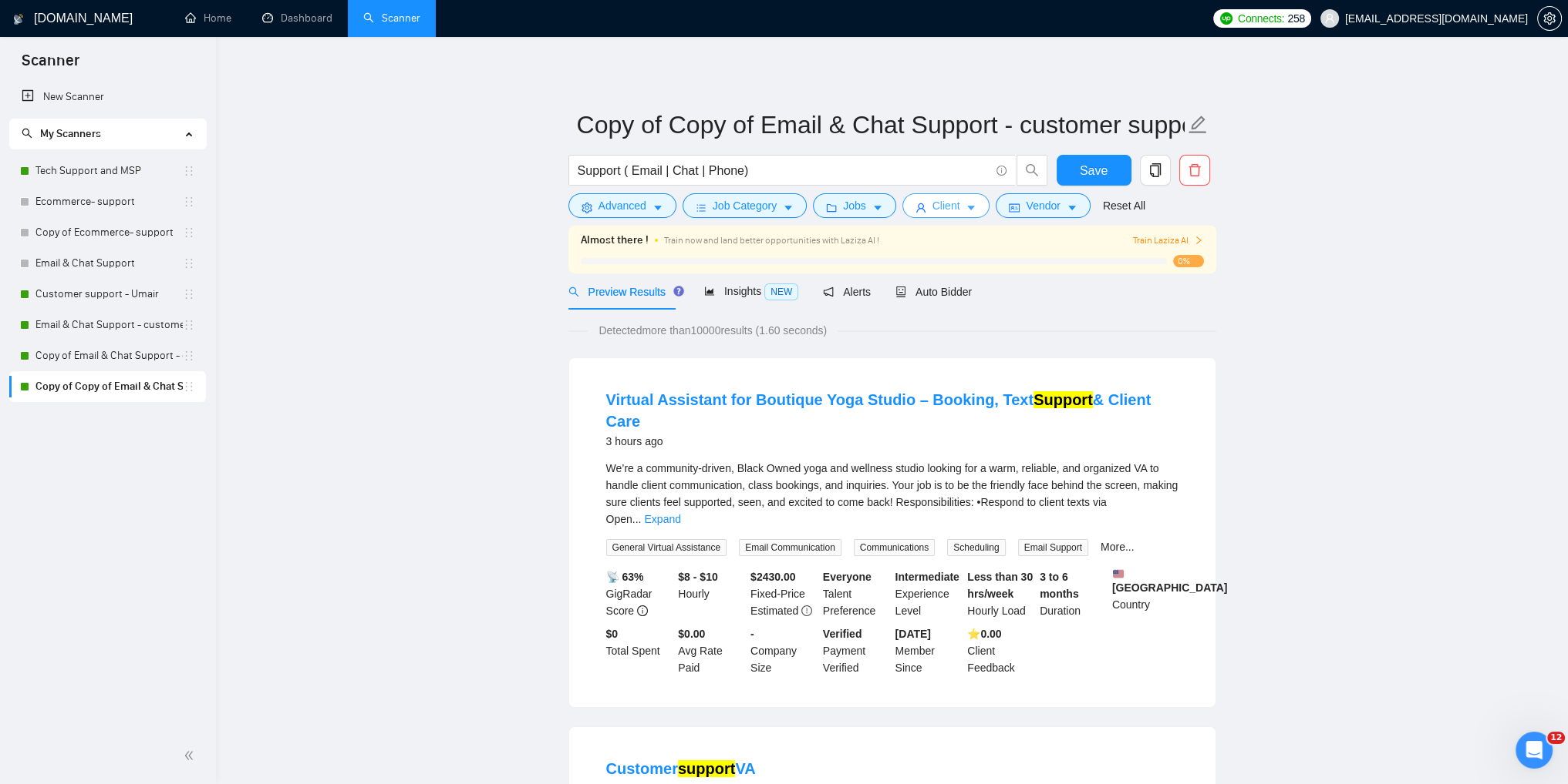
click at [934, 208] on span "Client" at bounding box center [946, 205] width 28 height 17
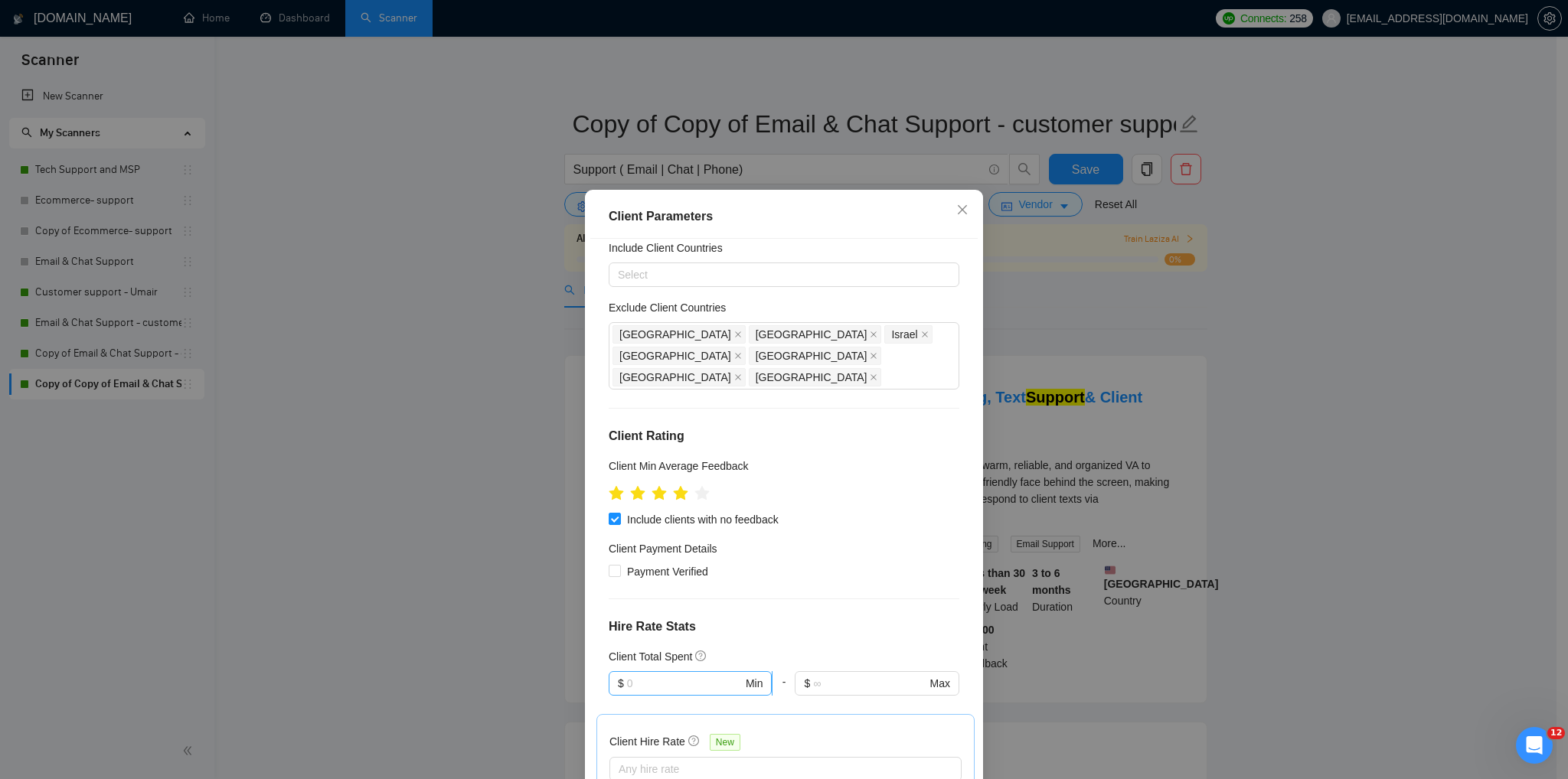
click at [656, 675] on input "text" at bounding box center [685, 683] width 116 height 17
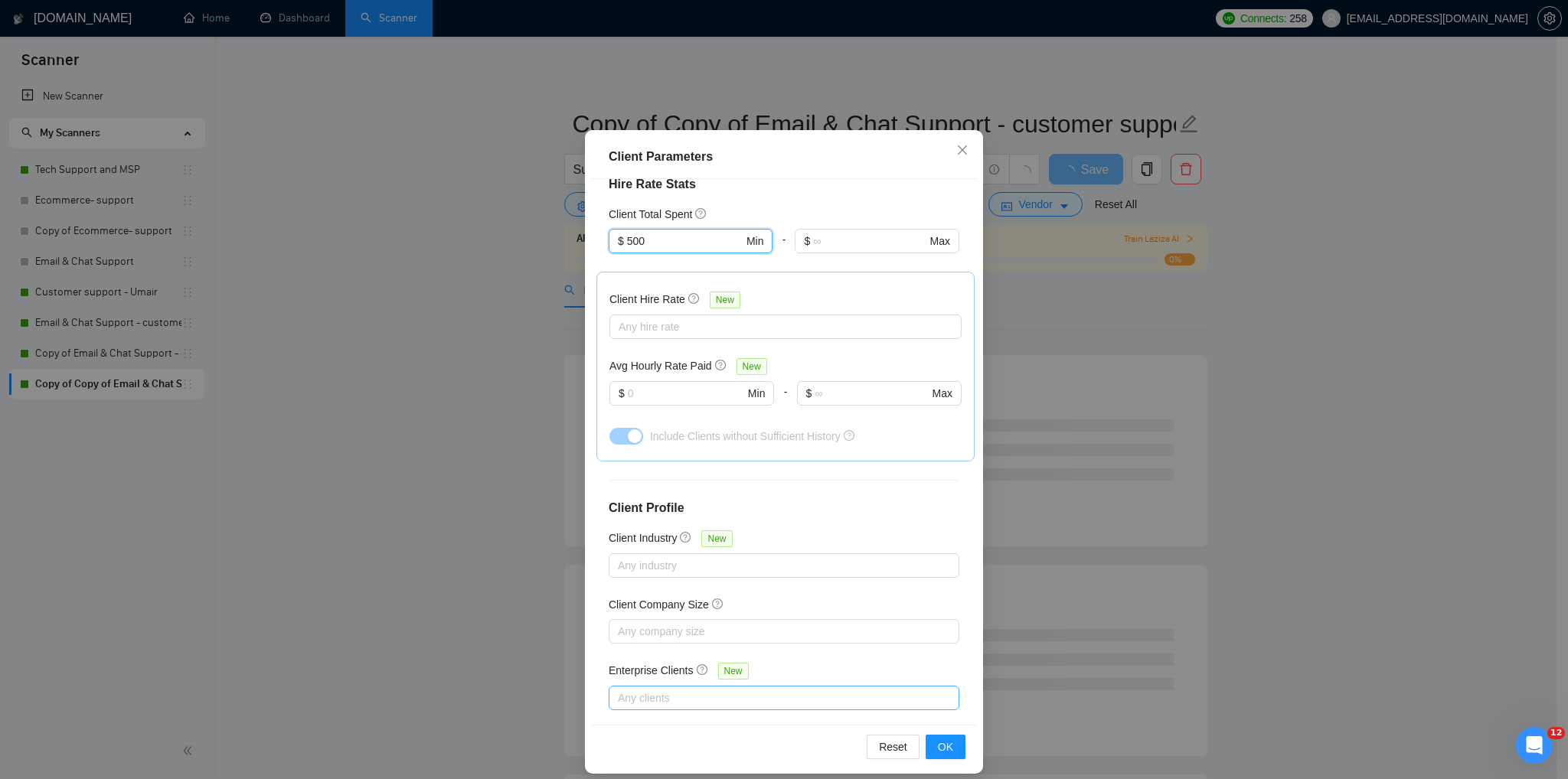
scroll to position [72, 0]
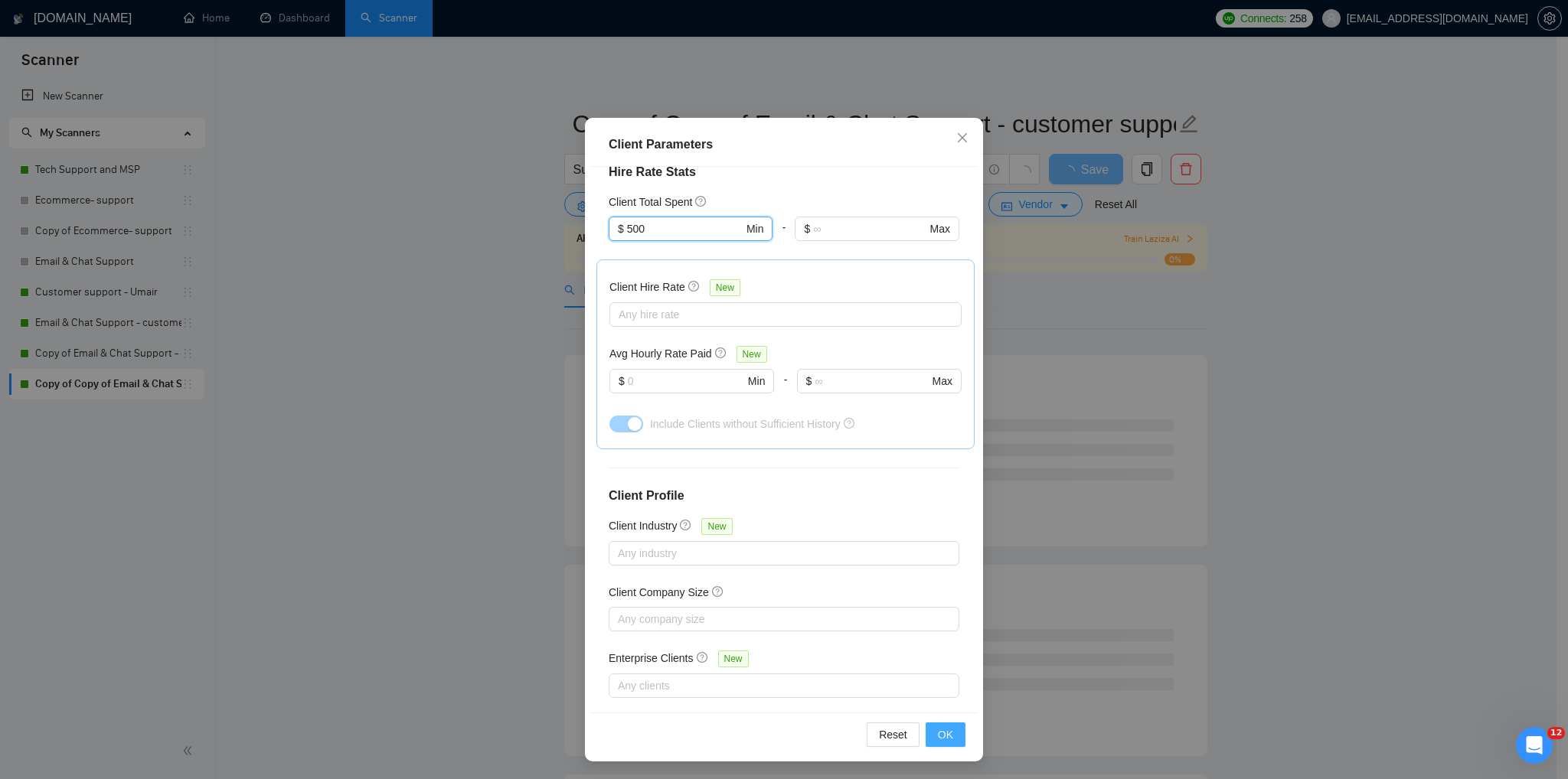
type input "500"
click at [941, 734] on span "OK" at bounding box center [946, 735] width 16 height 17
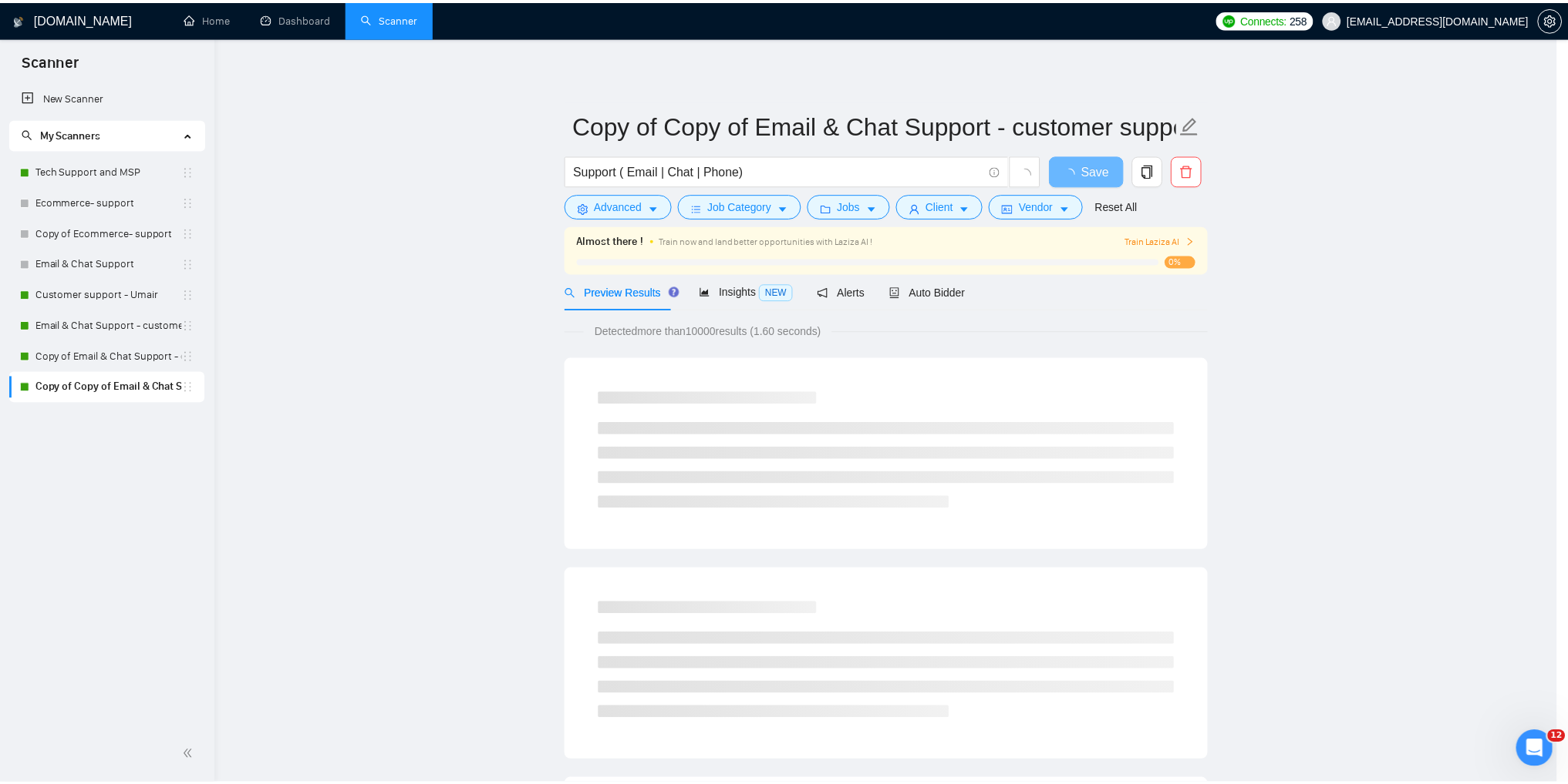
scroll to position [0, 0]
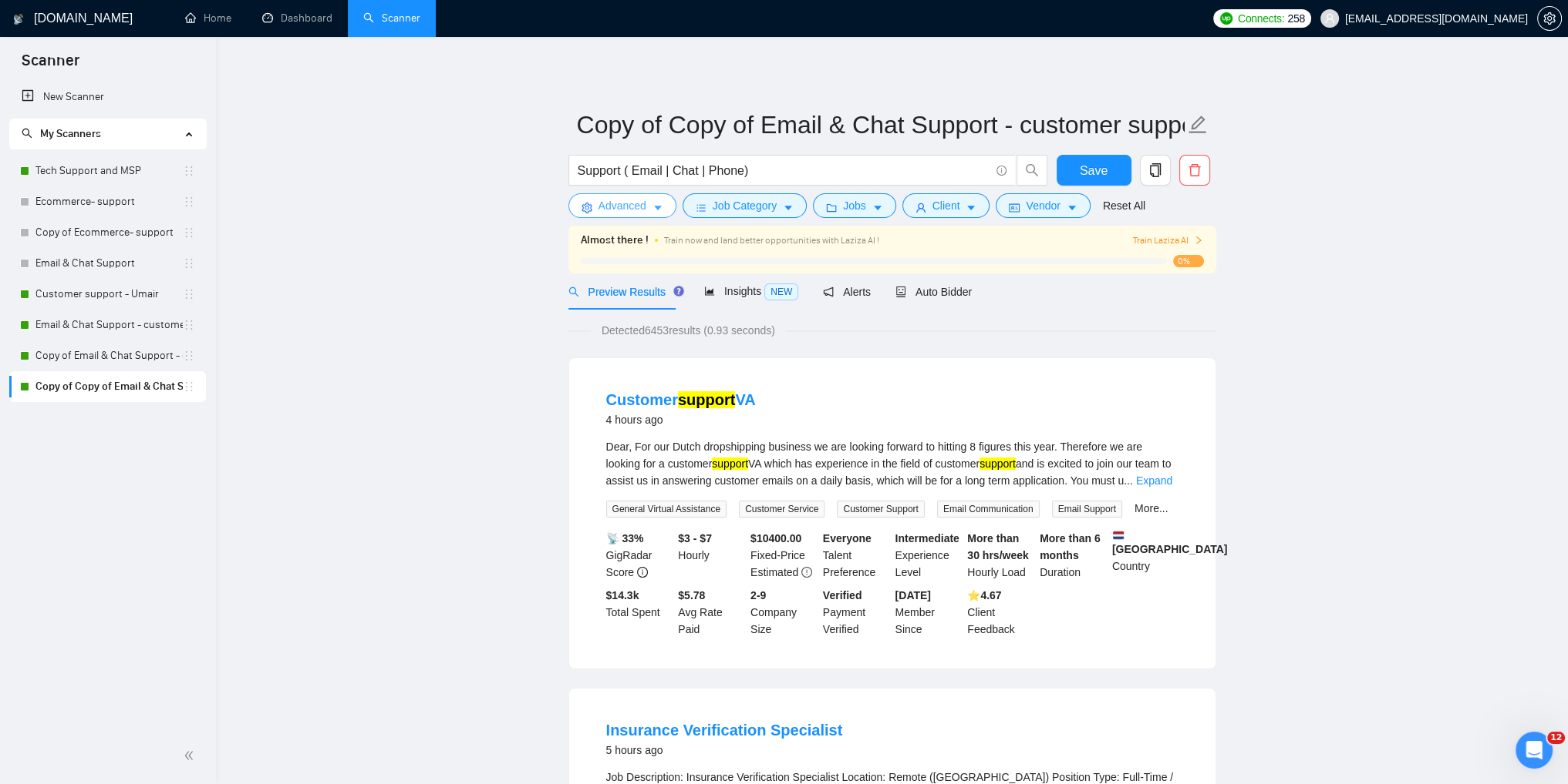
click at [635, 213] on span "Advanced" at bounding box center [622, 205] width 47 height 17
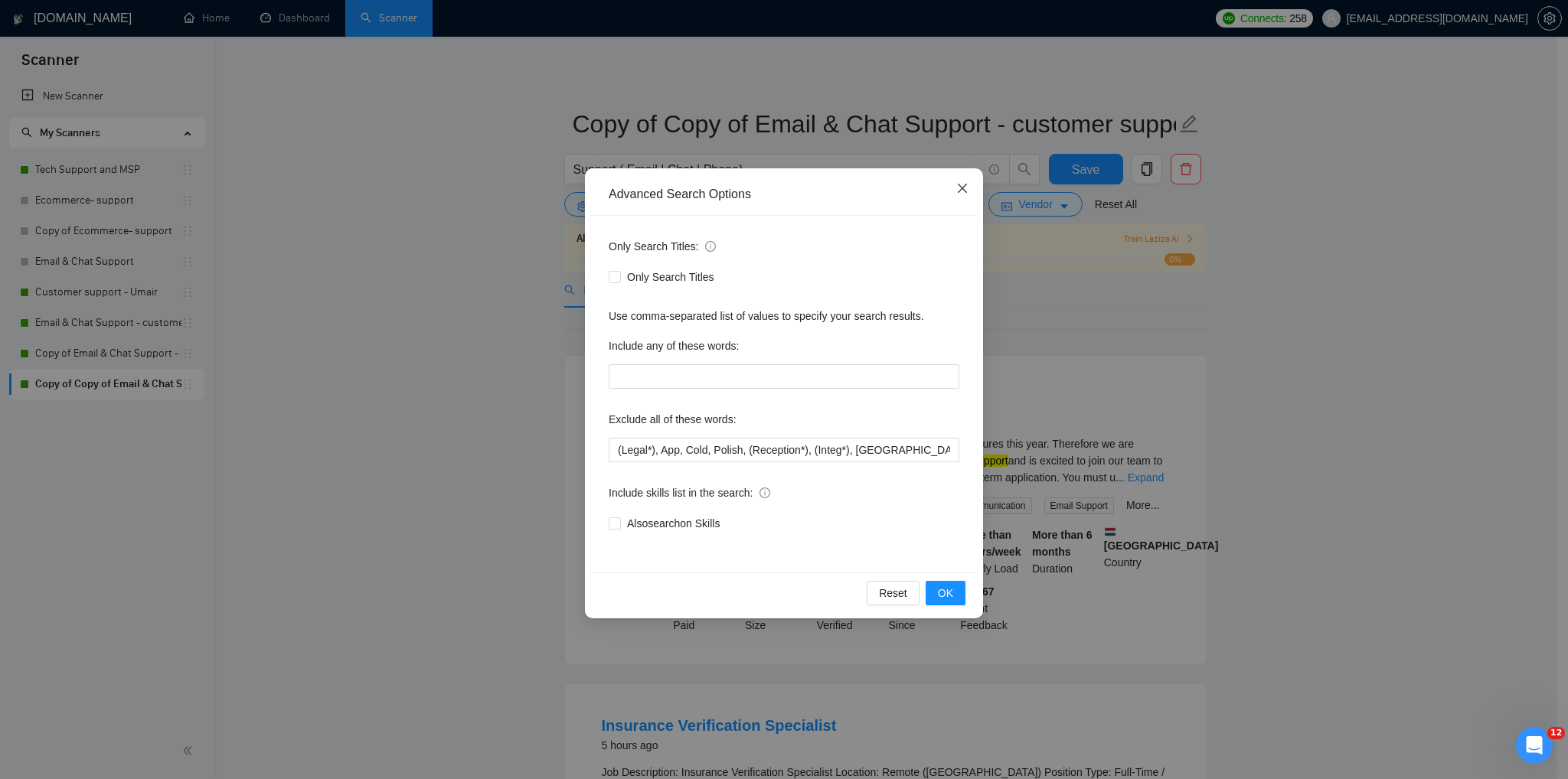
click at [958, 192] on icon "close" at bounding box center [962, 188] width 9 height 9
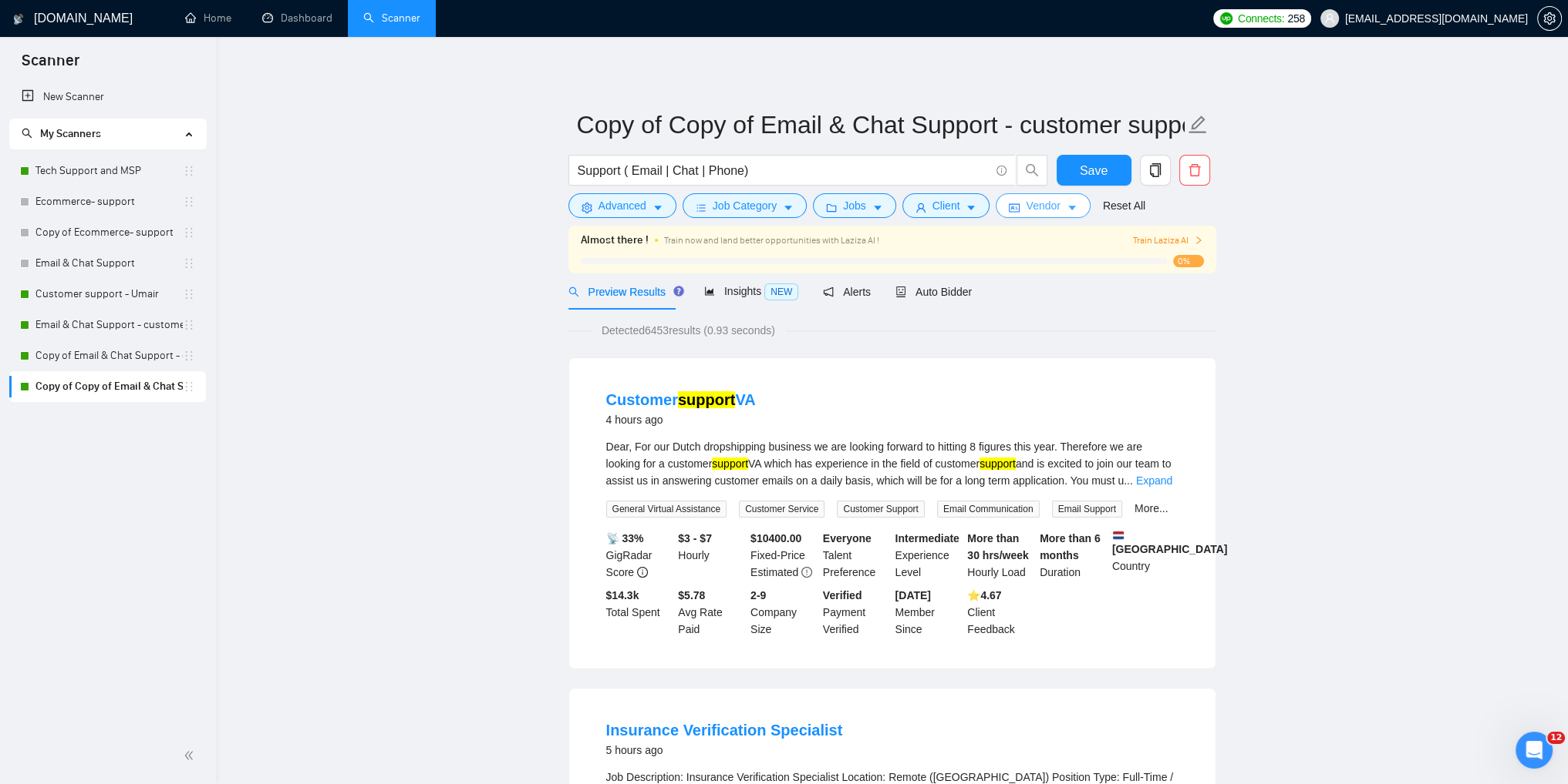
click at [1031, 213] on span "Vendor" at bounding box center [1042, 205] width 34 height 17
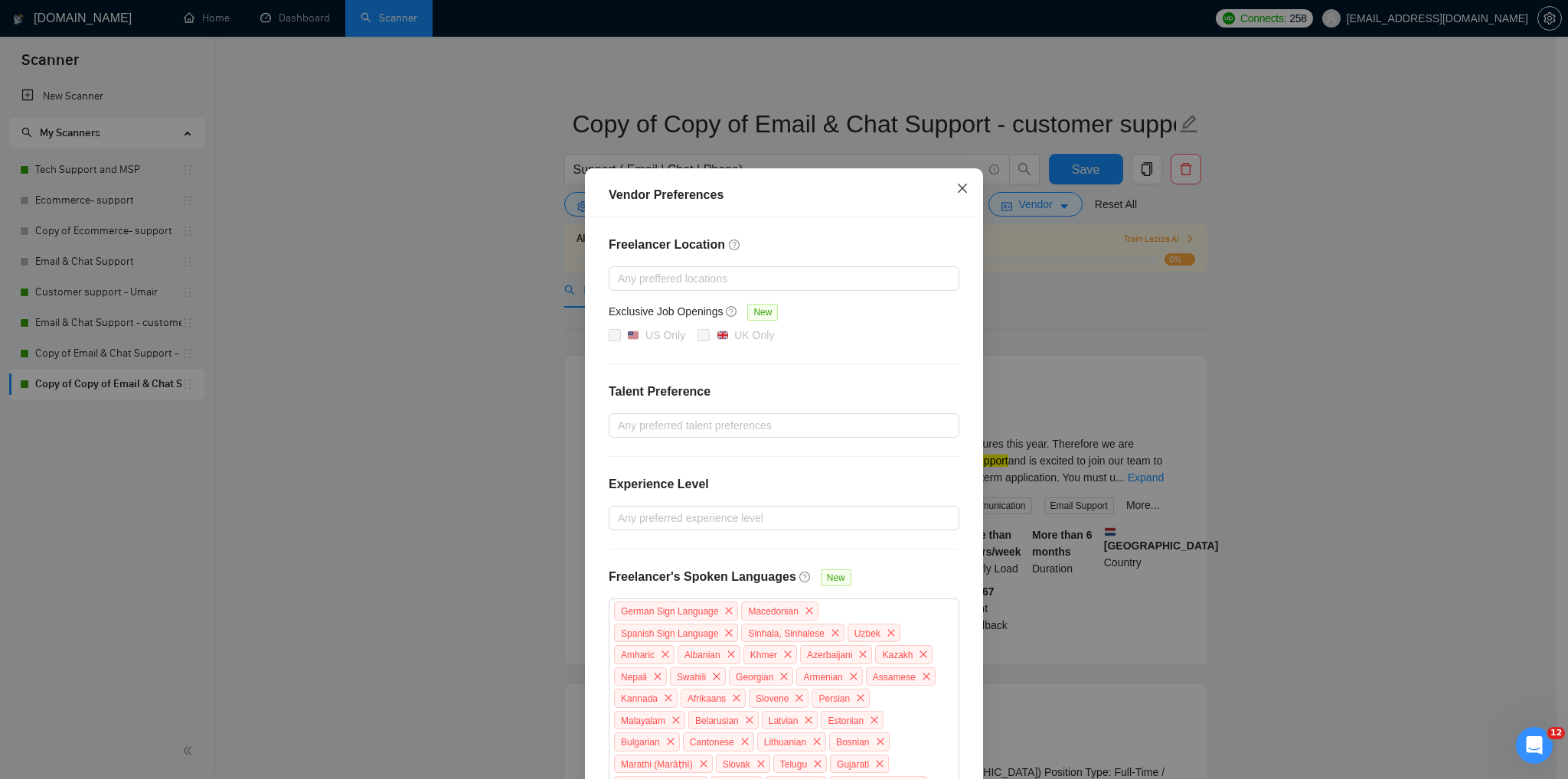
click at [956, 190] on icon "close" at bounding box center [962, 188] width 13 height 13
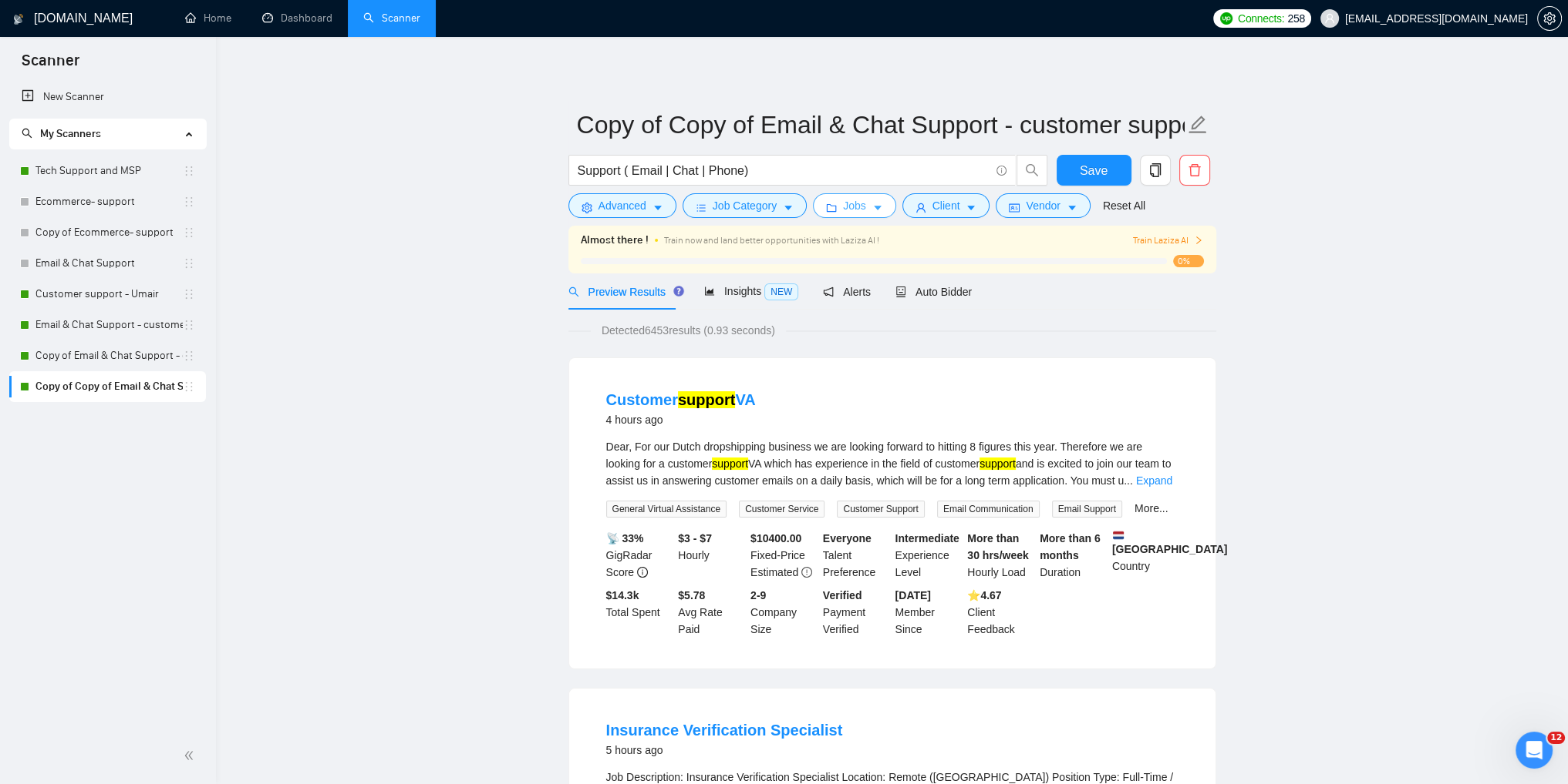
click at [846, 210] on span "Jobs" at bounding box center [854, 205] width 23 height 17
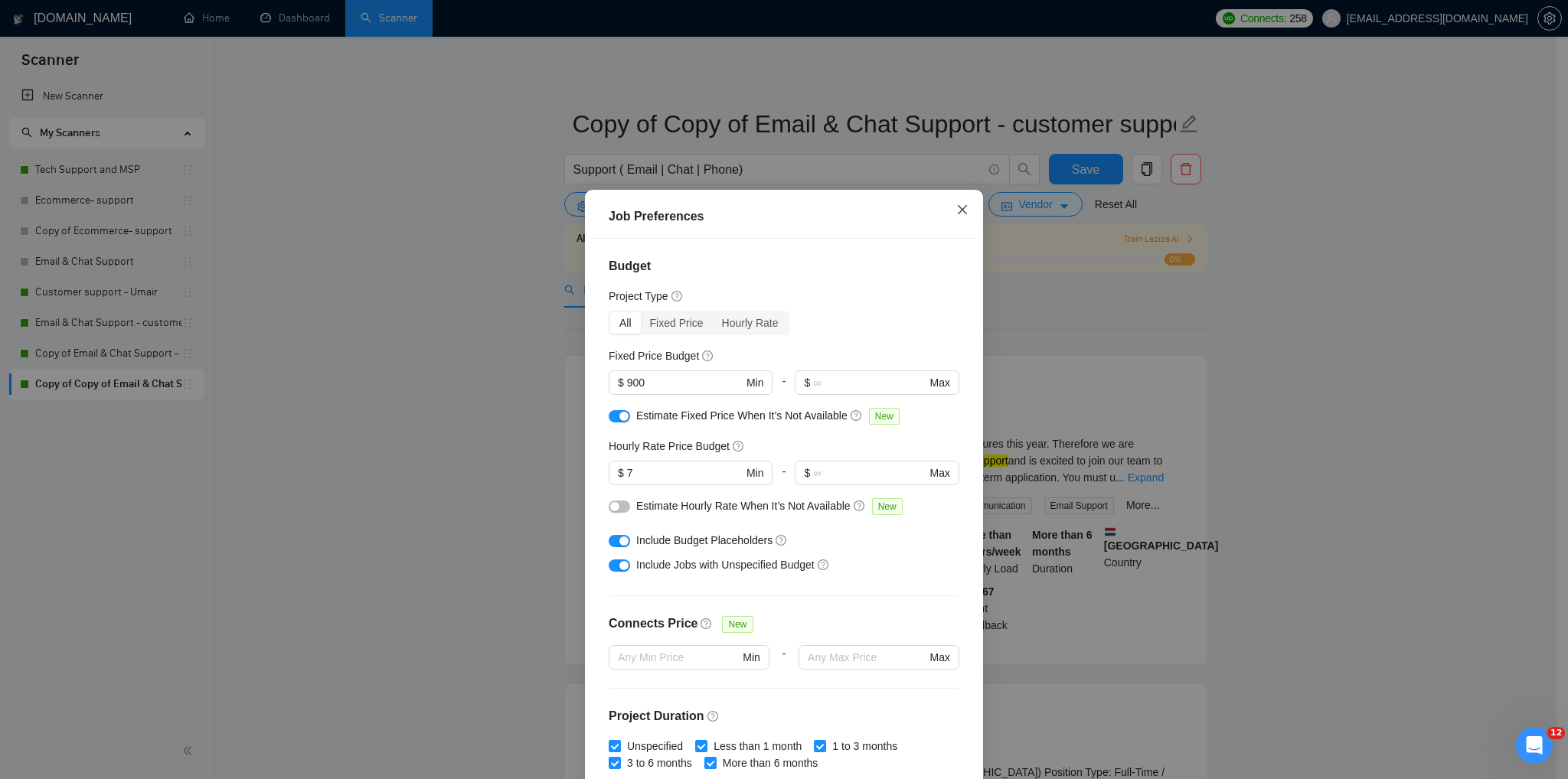
click at [958, 212] on icon "close" at bounding box center [962, 210] width 13 height 13
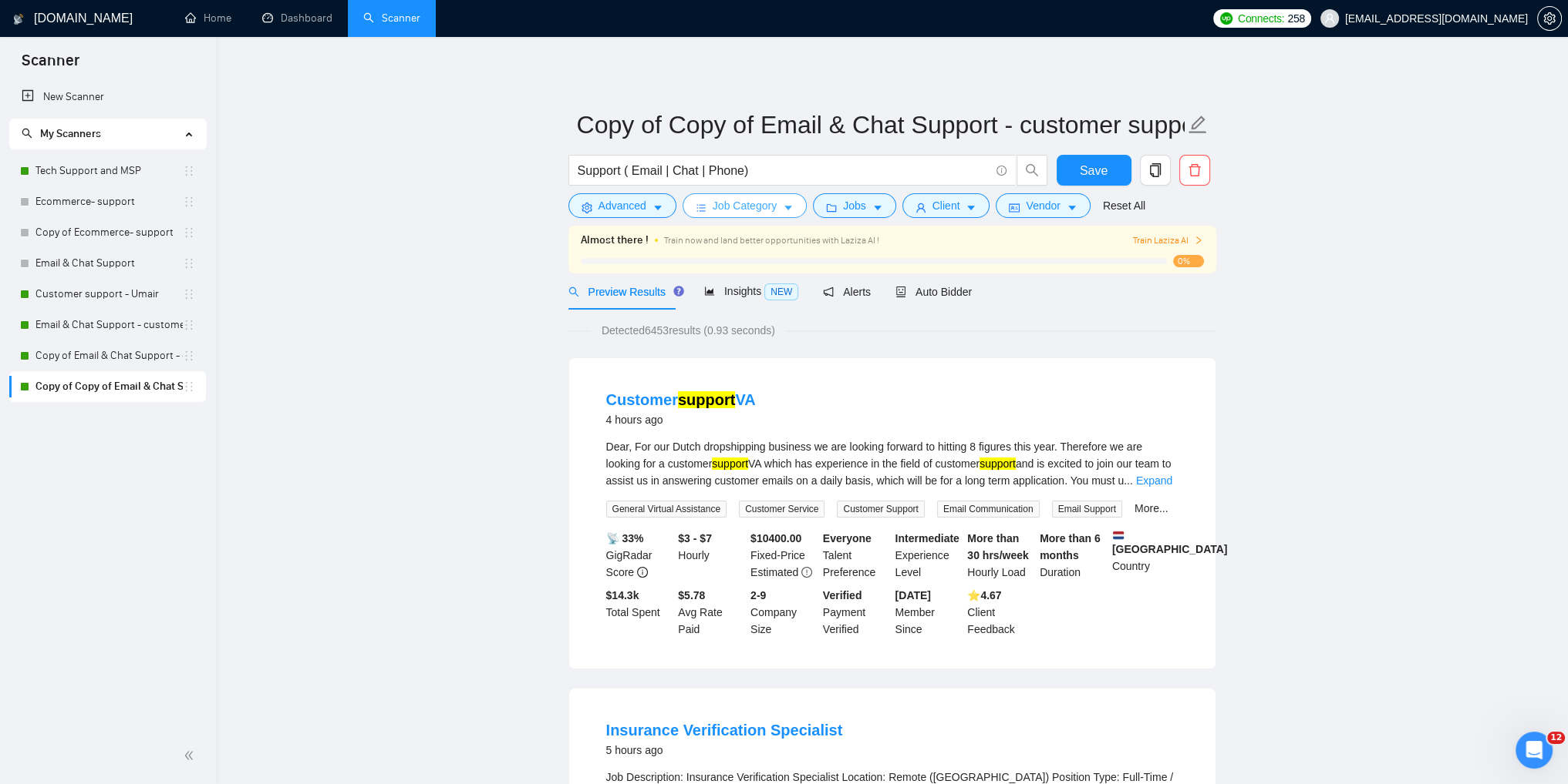
click at [747, 209] on span "Job Category" at bounding box center [744, 205] width 64 height 17
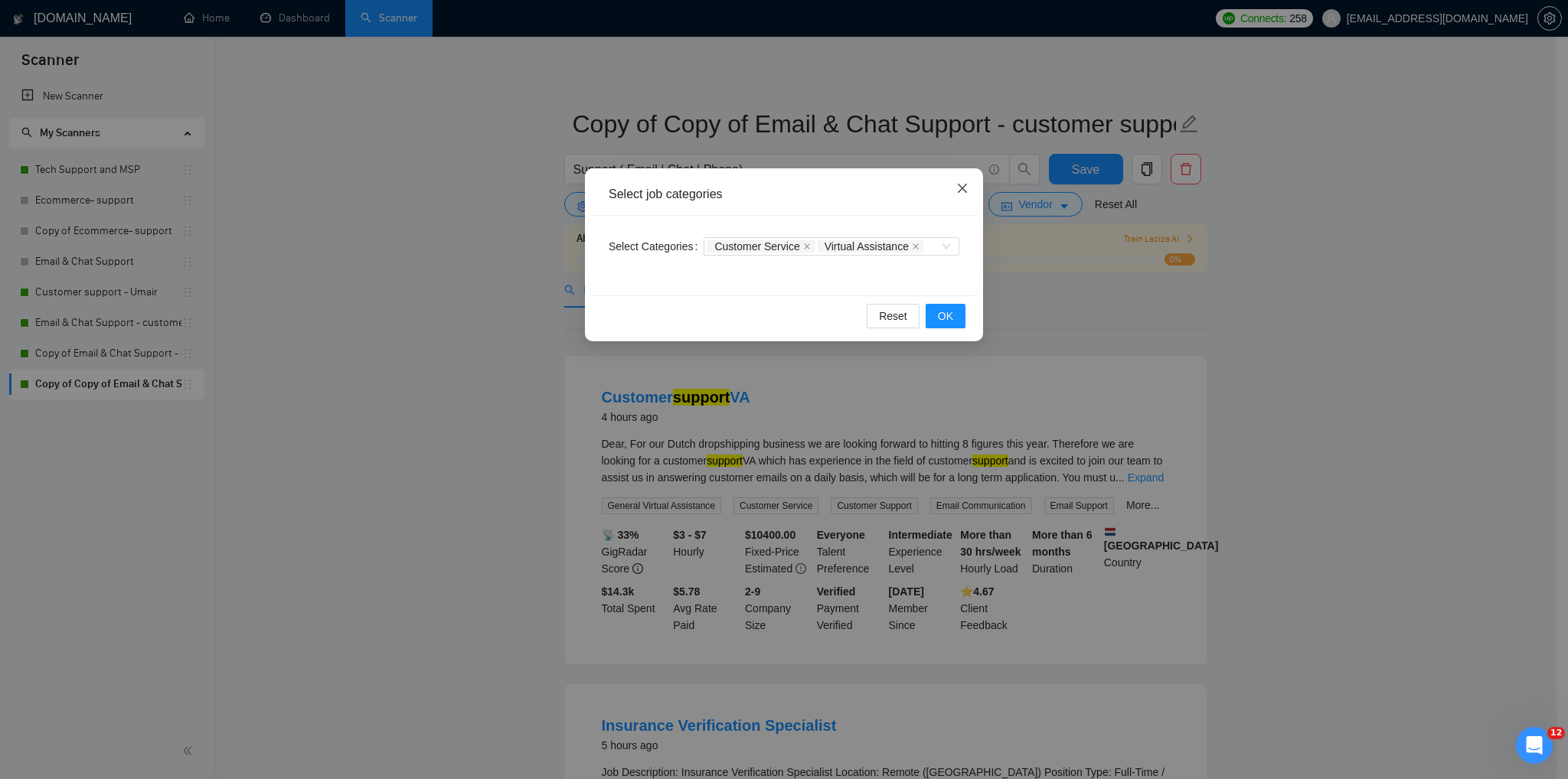
click at [966, 187] on icon "close" at bounding box center [962, 188] width 13 height 13
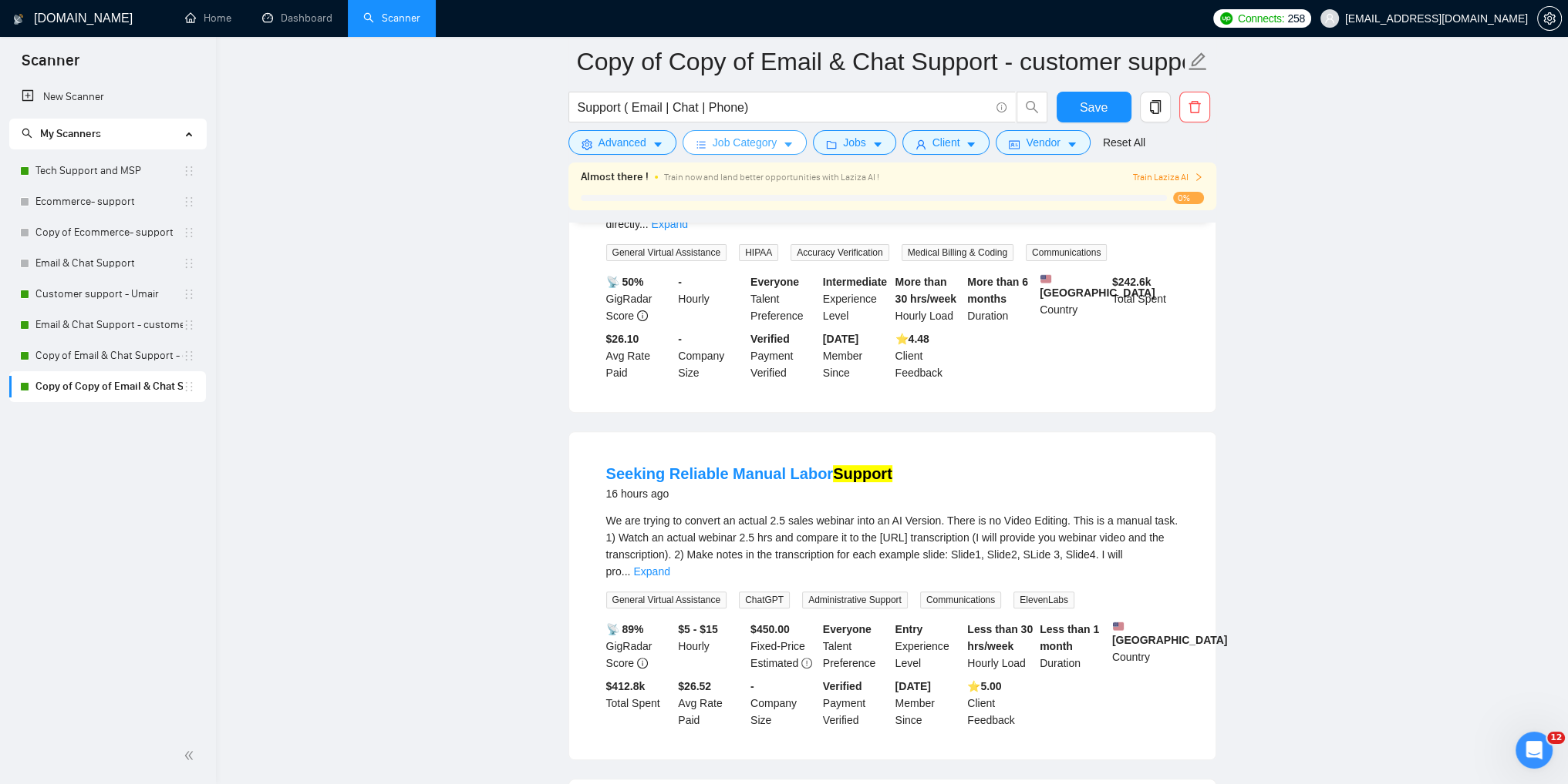
scroll to position [693, 0]
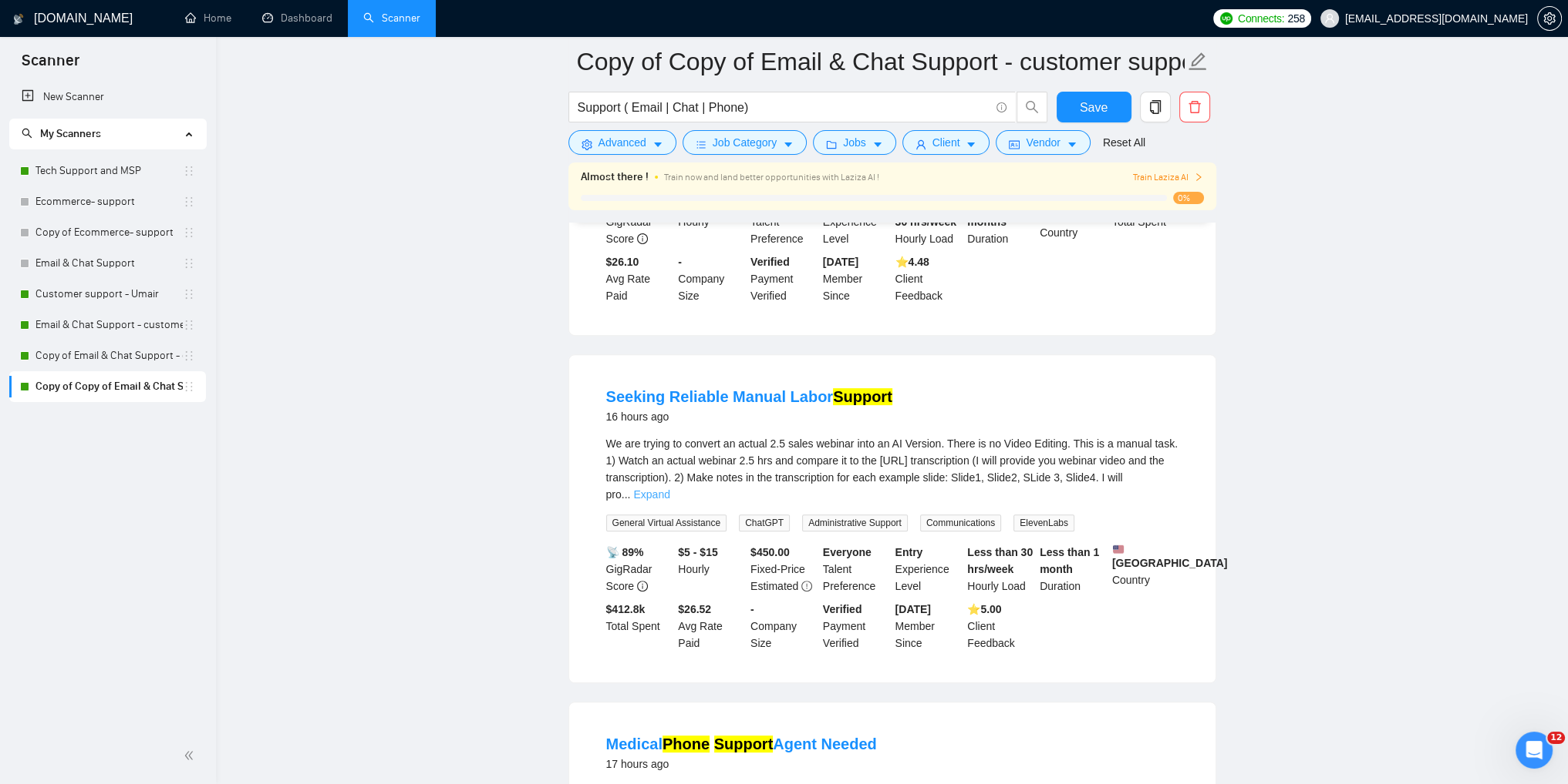
click at [669, 488] on link "Expand" at bounding box center [651, 494] width 37 height 13
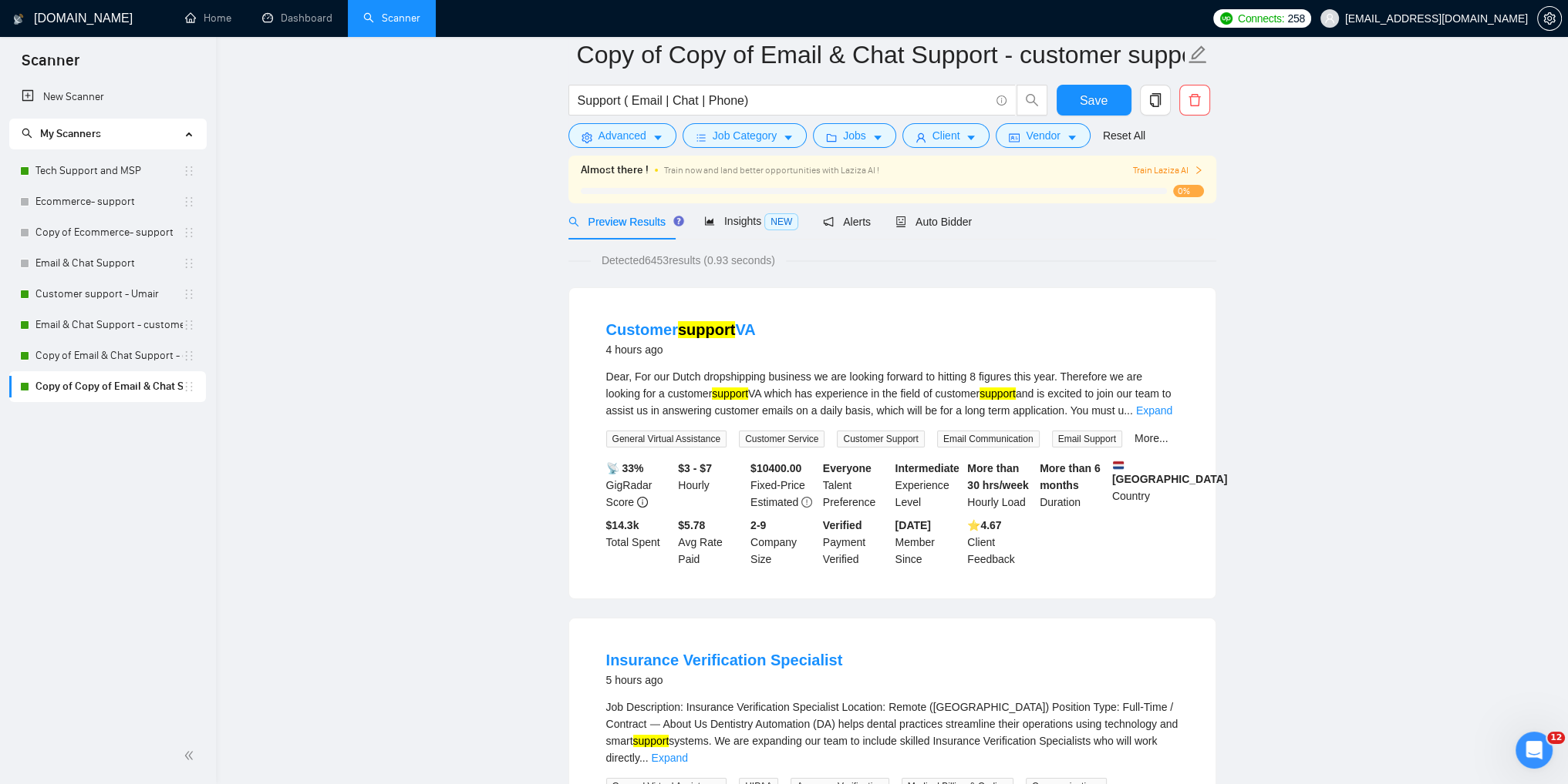
scroll to position [0, 0]
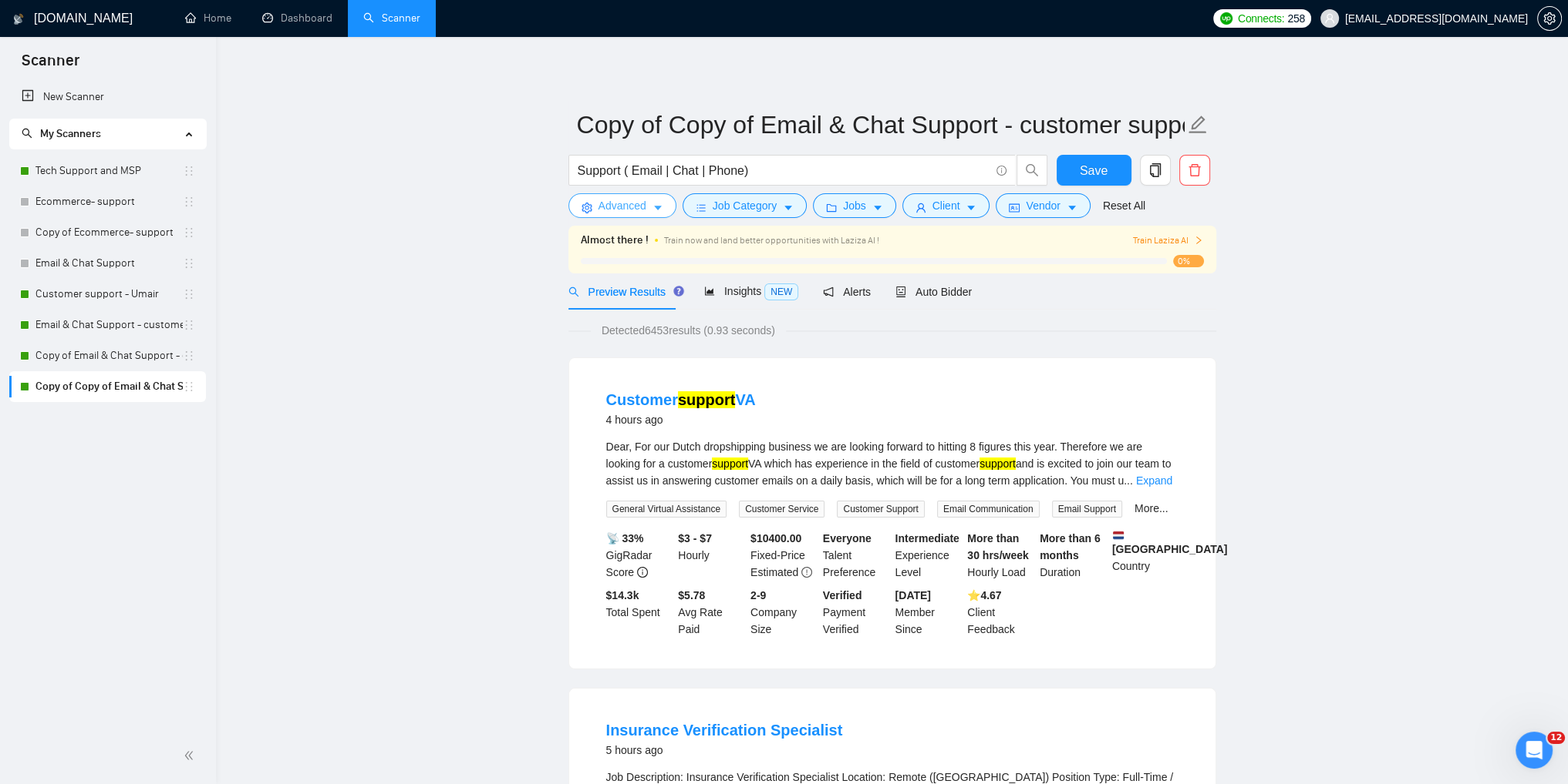
click at [608, 214] on button "Advanced" at bounding box center [622, 205] width 108 height 25
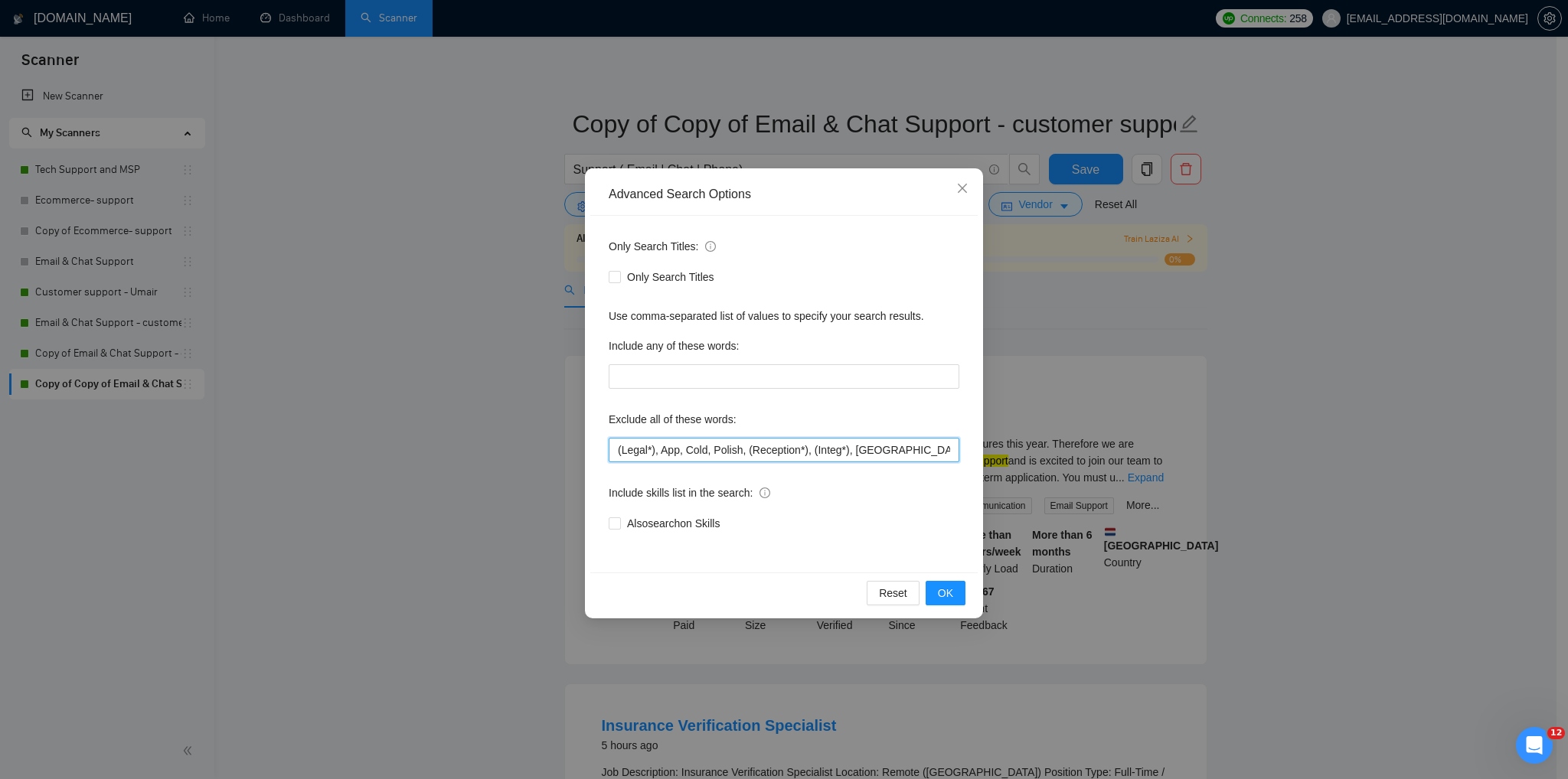
click at [741, 451] on input "(Legal*), App, Cold, Polish, (Reception*), (Integ*), [GEOGRAPHIC_DATA], Crypto,…" at bounding box center [784, 450] width 351 height 24
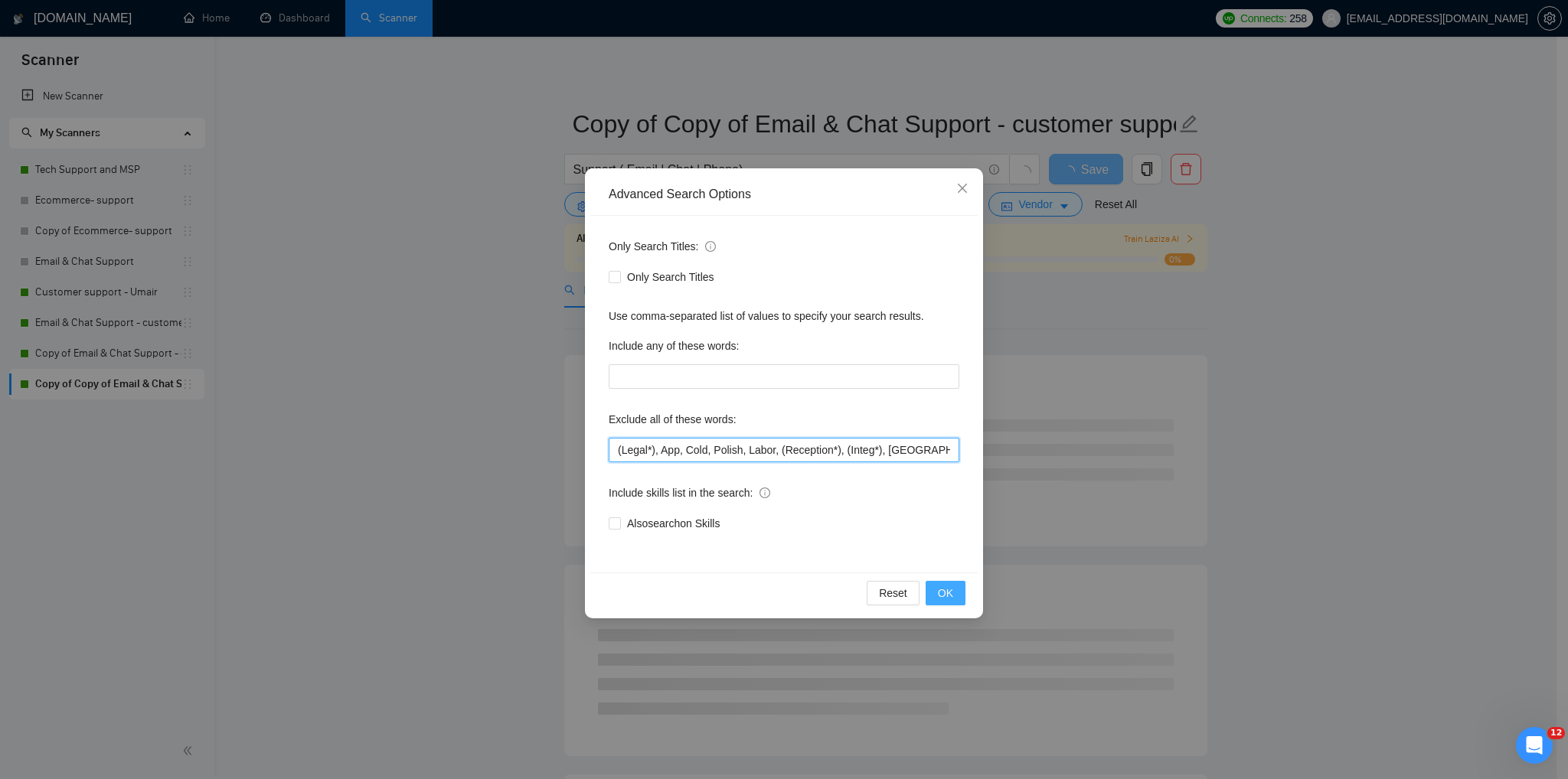
type input "(Legal*), App, Cold, Polish, Labor, (Reception*), (Integ*), [GEOGRAPHIC_DATA], …"
click at [949, 597] on span "OK" at bounding box center [946, 593] width 16 height 17
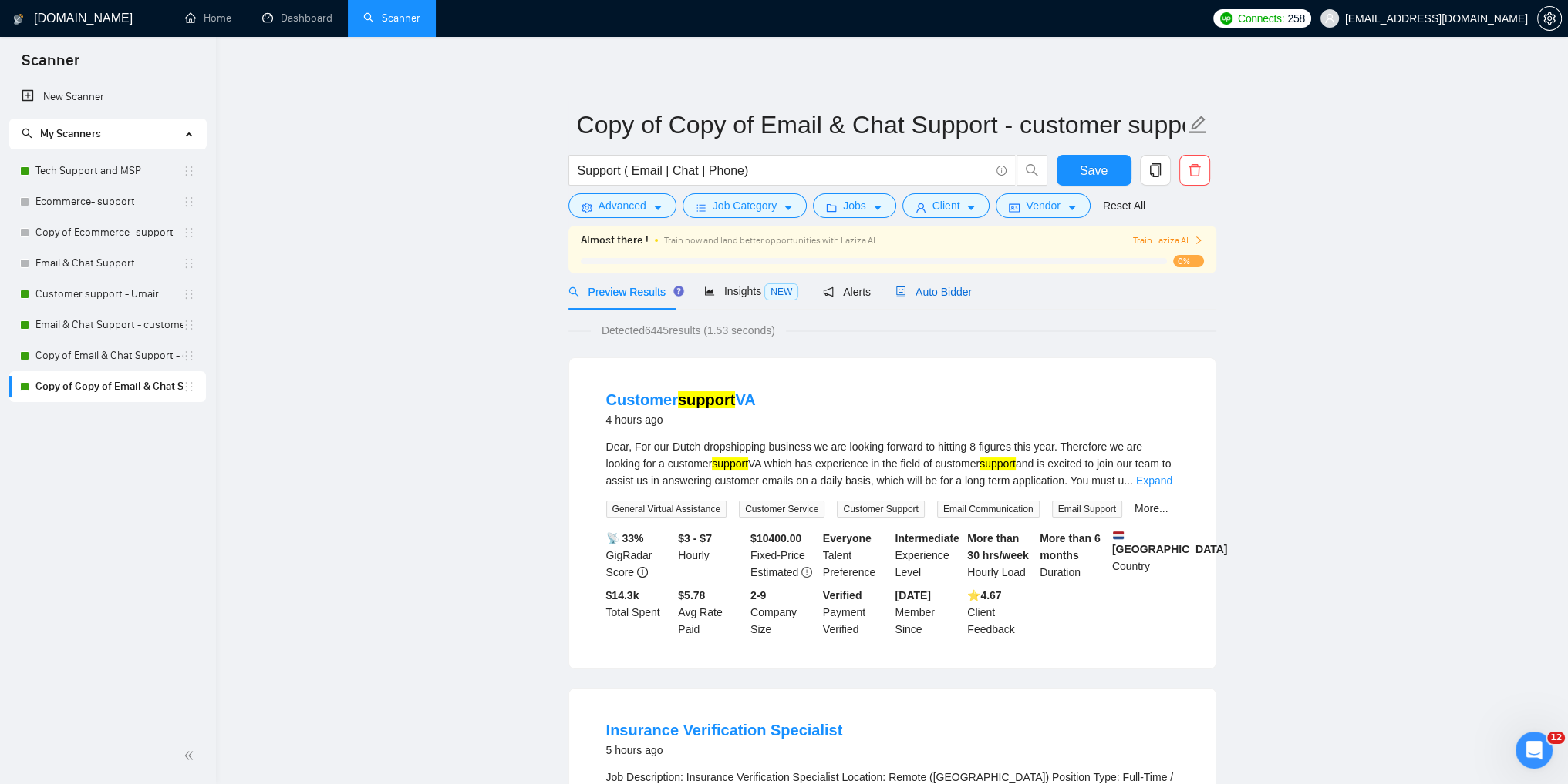
click at [904, 297] on span "Auto Bidder" at bounding box center [933, 292] width 76 height 13
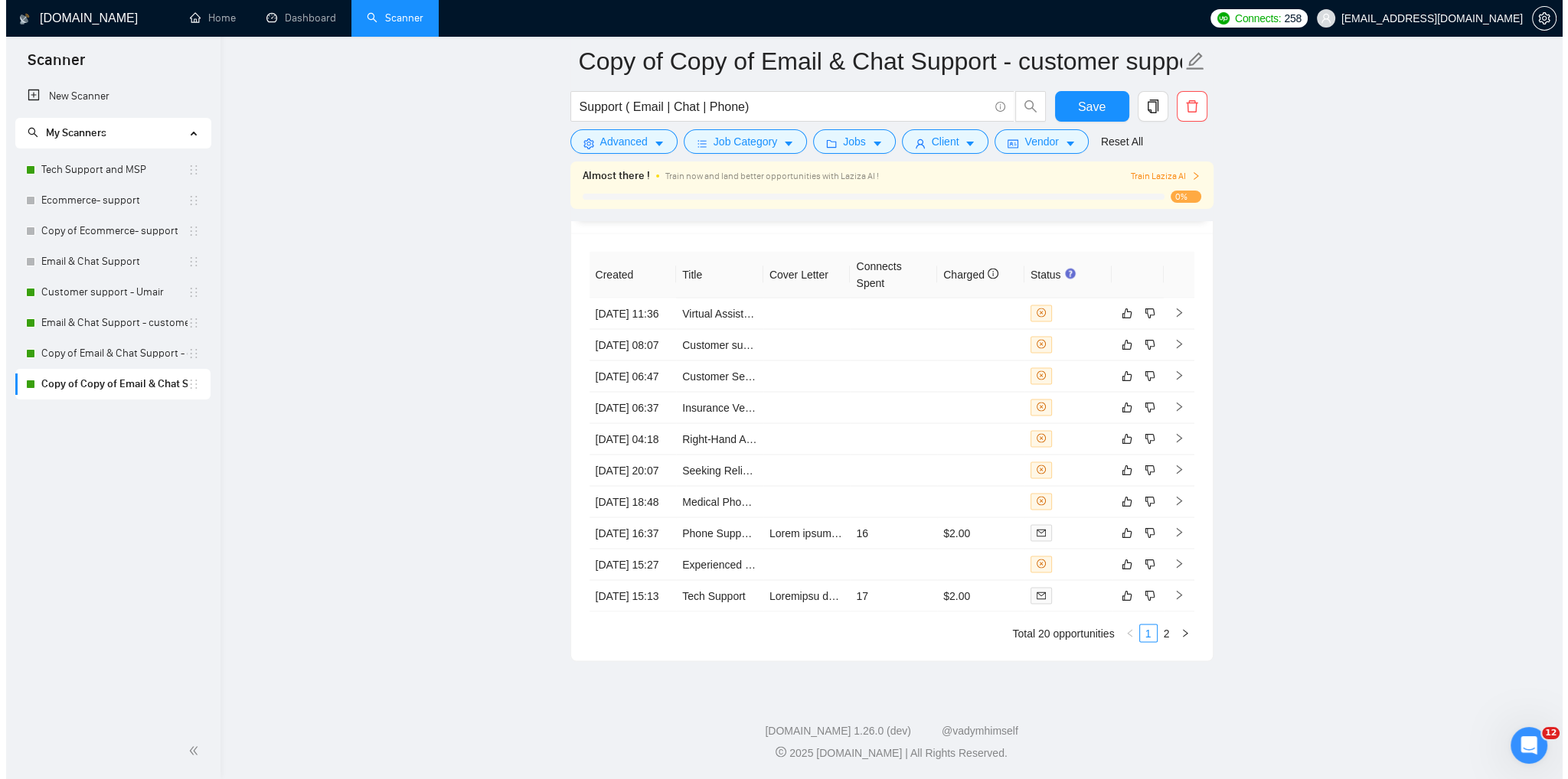
scroll to position [3828, 0]
click at [1173, 298] on td at bounding box center [1172, 314] width 30 height 31
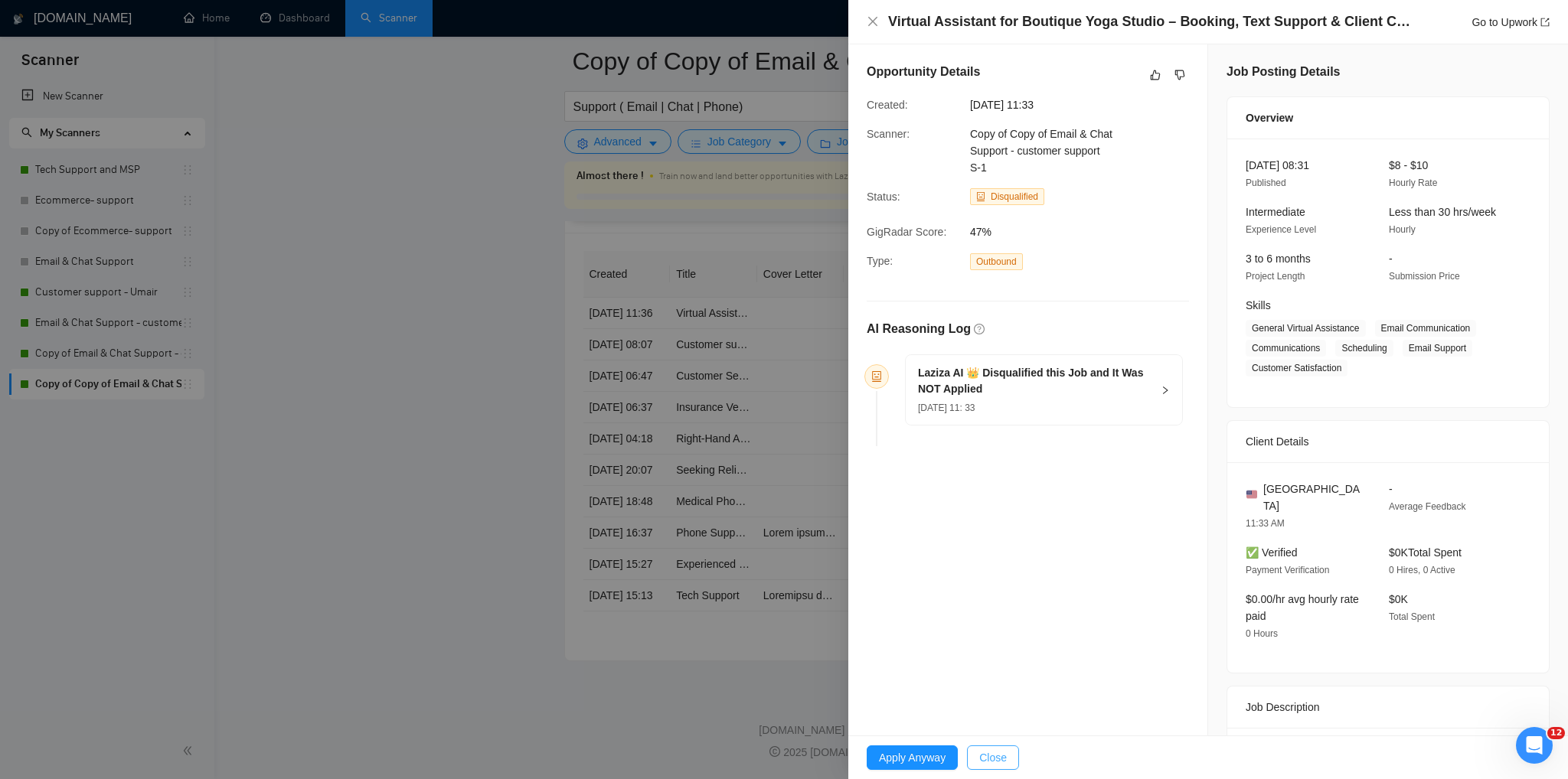
click at [990, 752] on span "Close" at bounding box center [993, 757] width 27 height 17
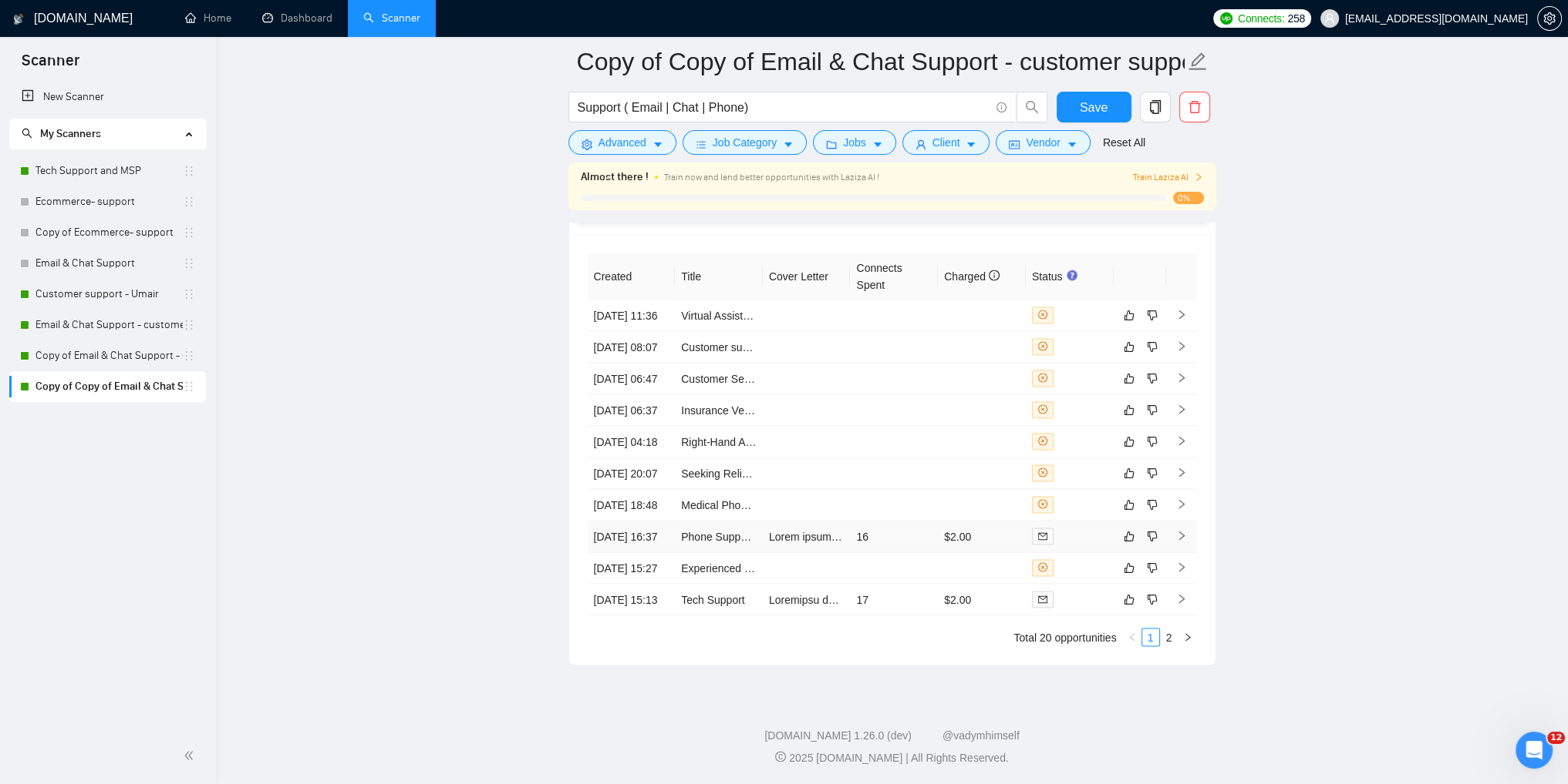
click at [1181, 541] on icon "right" at bounding box center [1181, 535] width 11 height 11
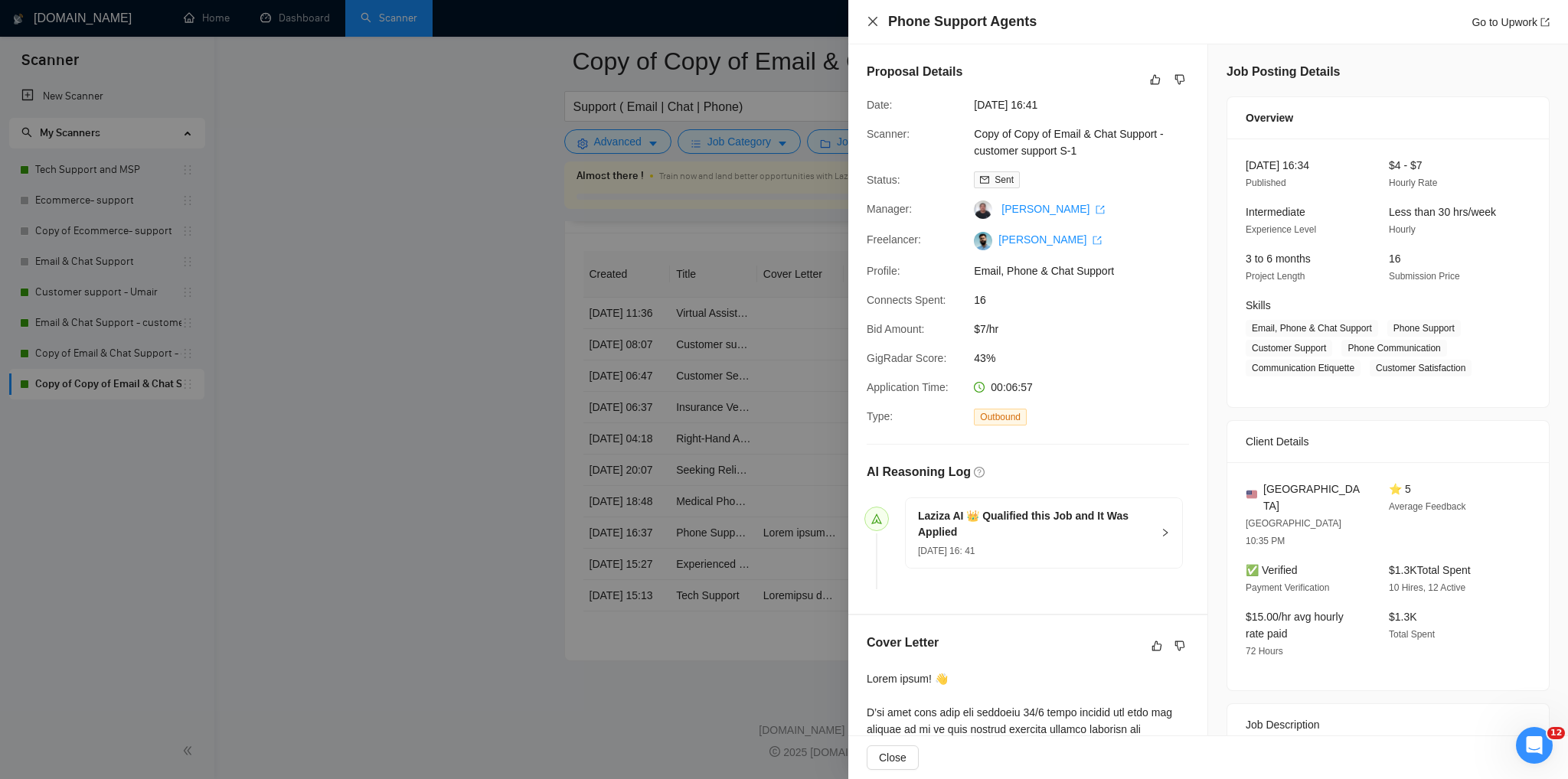
drag, startPoint x: 870, startPoint y: 26, endPoint x: 930, endPoint y: 118, distance: 109.8
click at [870, 27] on icon "close" at bounding box center [873, 22] width 13 height 13
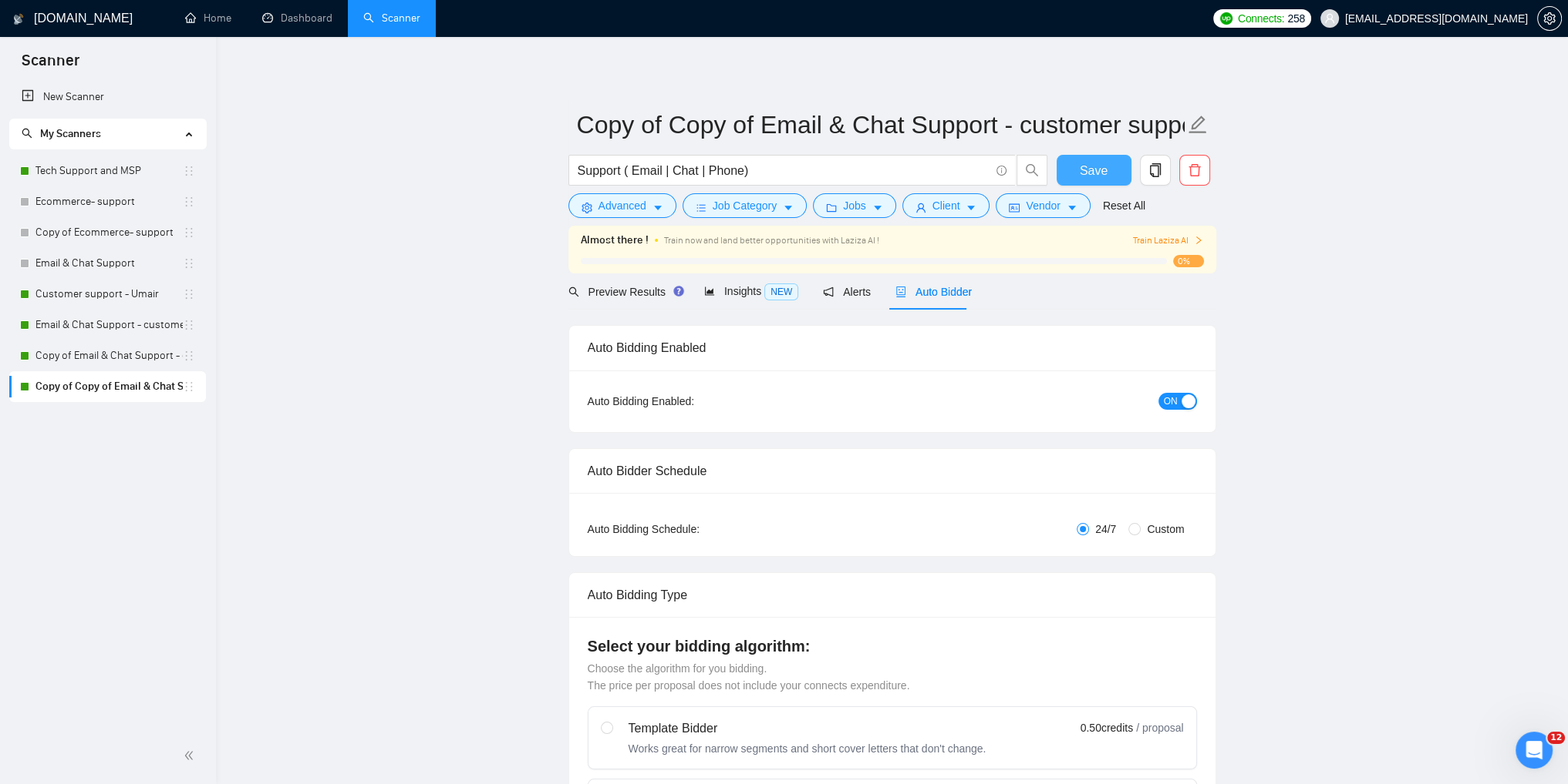
click at [1100, 168] on span "Save" at bounding box center [1093, 171] width 28 height 20
click at [290, 19] on link "Dashboard" at bounding box center [297, 18] width 70 height 13
